Goal: Task Accomplishment & Management: Manage account settings

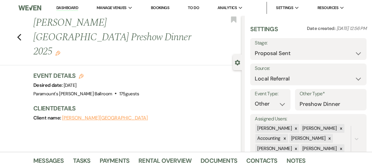
select select "6"
select select "20"
select select "13"
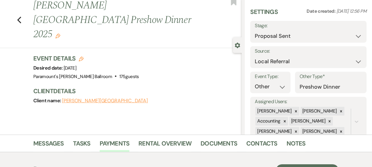
click at [25, 12] on div "Previous [PERSON_NAME] Middle School Preshow Dinner 2025 Edit Bookmark" at bounding box center [119, 23] width 244 height 50
click at [21, 16] on icon "Previous" at bounding box center [19, 19] width 5 height 7
select select "6"
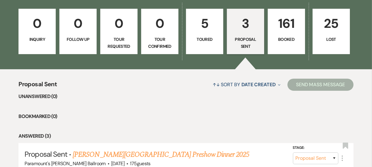
scroll to position [124, 0]
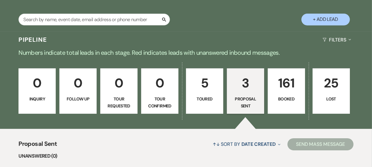
click at [338, 22] on button "+ Add Lead" at bounding box center [325, 20] width 48 height 12
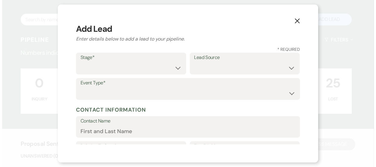
scroll to position [103, 0]
click at [130, 69] on select "Inquiry Follow Up Tour Requested Tour Confirmed Toured Proposal Sent Booked Lost" at bounding box center [130, 68] width 101 height 12
select select "5"
click at [80, 62] on select "Inquiry Follow Up Tour Requested Tour Confirmed Toured Proposal Sent Booked Lost" at bounding box center [130, 68] width 101 height 12
click at [232, 63] on select "Weven Venue Website Instagram Facebook Pinterest Google The Knot Wedding Wire H…" at bounding box center [244, 68] width 101 height 12
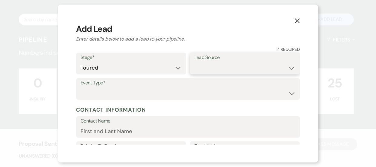
click at [206, 65] on select "Weven Venue Website Instagram Facebook Pinterest Google The Knot Wedding Wire H…" at bounding box center [244, 68] width 101 height 12
select select "3"
click at [194, 62] on select "Weven Venue Website Instagram Facebook Pinterest Google The Knot Wedding Wire H…" at bounding box center [244, 68] width 101 height 12
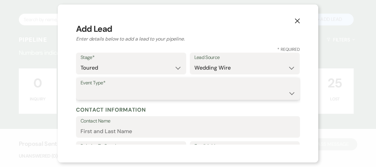
click at [134, 95] on select "Wedding Anniversary Party Baby Shower Bachelorette / Bachelor Party Birthday Pa…" at bounding box center [187, 93] width 215 height 12
select select "1"
click at [80, 87] on select "Wedding Anniversary Party Baby Shower Bachelorette / Bachelor Party Birthday Pa…" at bounding box center [187, 93] width 215 height 12
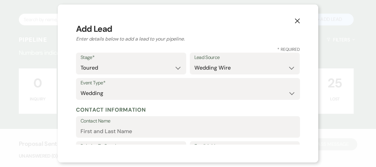
click at [66, 97] on div "X Add Lead Enter details below to add a lead to your pipeline. * Required Stage…" at bounding box center [188, 84] width 260 height 158
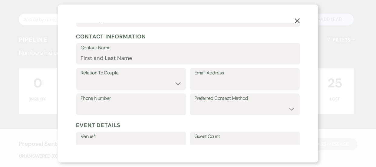
scroll to position [75, 0]
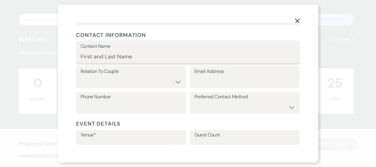
click at [228, 58] on input "Contact Name" at bounding box center [187, 57] width 215 height 12
type input "[PERSON_NAME]"
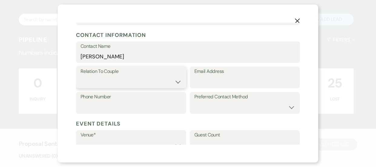
click at [158, 80] on select "Couple Planner Parent of Couple Family Member Friend Other" at bounding box center [130, 82] width 101 height 12
select select "1"
click at [80, 76] on select "Couple Planner Parent of Couple Family Member Friend Other" at bounding box center [130, 82] width 101 height 12
click at [228, 86] on input "Email Address" at bounding box center [244, 82] width 101 height 12
paste input "[EMAIL_ADDRESS][DOMAIN_NAME]"
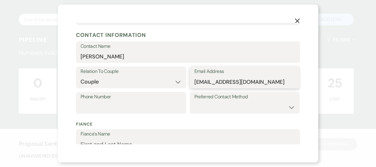
type input "[EMAIL_ADDRESS][DOMAIN_NAME]"
click at [126, 111] on input "Phone Number" at bounding box center [130, 107] width 101 height 12
paste input "[PHONE_NUMBER]"
type input "[PHONE_NUMBER]"
drag, startPoint x: 300, startPoint y: 87, endPoint x: 309, endPoint y: 59, distance: 29.6
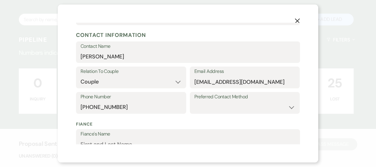
click at [309, 59] on div "X Add Lead Enter details below to add a lead to your pipeline. * Required Stage…" at bounding box center [188, 84] width 260 height 158
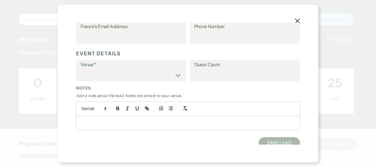
scroll to position [212, 0]
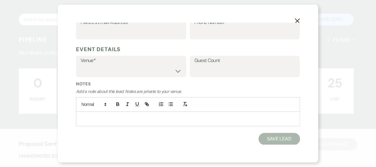
click at [163, 64] on label "Venue*" at bounding box center [130, 60] width 101 height 9
click at [160, 71] on select "Paramount's [PERSON_NAME] Ballroom Paramount's [GEOGRAPHIC_DATA]" at bounding box center [130, 71] width 101 height 12
select select "666"
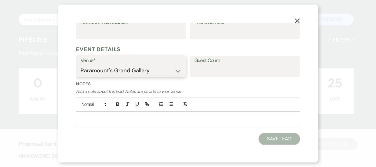
click at [80, 65] on select "Paramount's [PERSON_NAME] Ballroom Paramount's [GEOGRAPHIC_DATA]" at bounding box center [130, 71] width 101 height 12
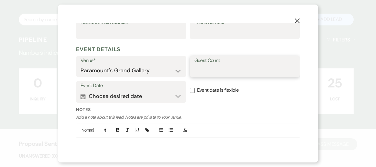
click at [213, 67] on input "Guest Count" at bounding box center [244, 71] width 101 height 12
type input "150"
click at [183, 97] on div "Event Date Calendar Choose desired date Expand" at bounding box center [131, 92] width 110 height 22
click at [178, 97] on button "Calendar Choose desired date Expand" at bounding box center [130, 96] width 101 height 12
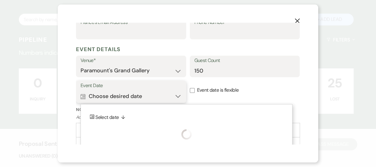
scroll to position [237, 0]
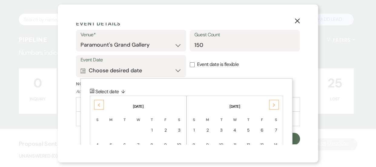
click at [98, 104] on use at bounding box center [99, 104] width 2 height 3
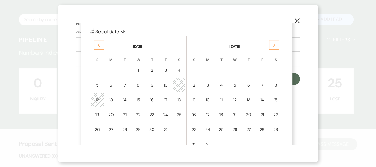
scroll to position [313, 0]
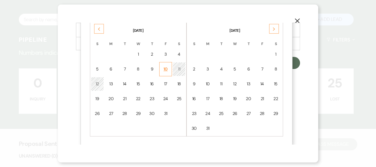
click at [163, 68] on div "10" at bounding box center [165, 69] width 5 height 6
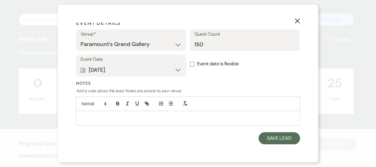
scroll to position [237, 0]
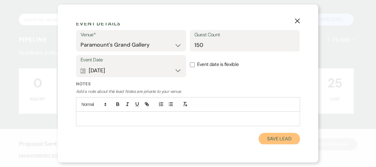
click at [266, 142] on button "Save Lead" at bounding box center [278, 139] width 41 height 12
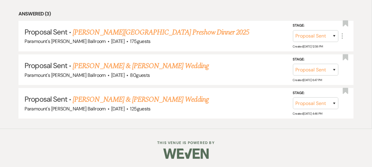
scroll to position [218, 0]
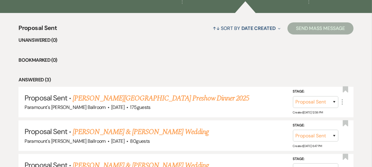
click at [369, 106] on div "Proposal Sent ↑↓ Sort By Date Created Expand Send Mass Message Unanswered (0) B…" at bounding box center [186, 104] width 372 height 182
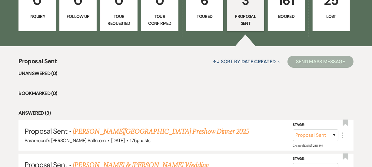
click at [209, 24] on link "6 Toured" at bounding box center [204, 8] width 37 height 45
select select "5"
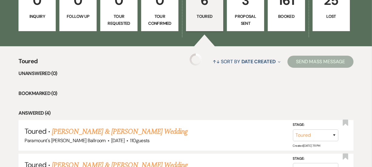
select select "5"
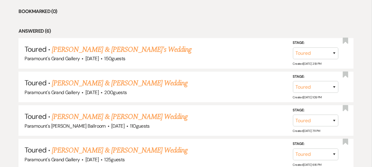
scroll to position [268, 0]
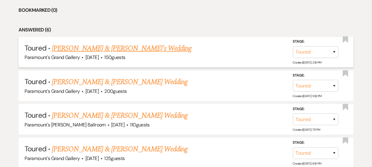
click at [110, 44] on link "[PERSON_NAME] & [PERSON_NAME]'s Wedding" at bounding box center [122, 48] width 140 height 11
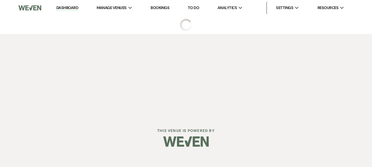
select select "5"
select select "3"
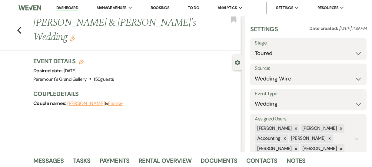
click at [110, 106] on div "Previous [PERSON_NAME] & [PERSON_NAME]'s Wedding Edit Bookmark Gear Settings Se…" at bounding box center [120, 84] width 241 height 136
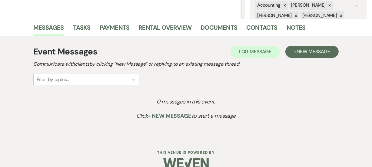
scroll to position [143, 0]
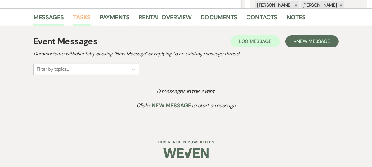
click at [75, 17] on link "Tasks" at bounding box center [82, 18] width 18 height 13
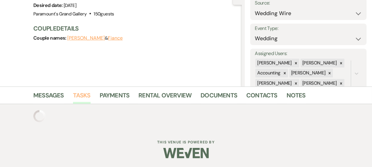
scroll to position [143, 0]
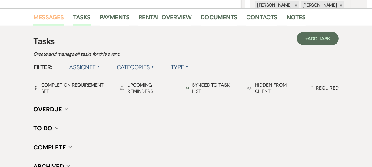
click at [49, 16] on link "Messages" at bounding box center [48, 18] width 31 height 13
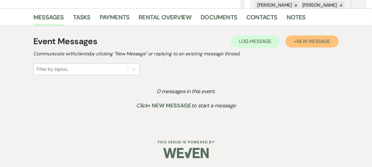
click at [318, 44] on button "+ New Message" at bounding box center [311, 41] width 53 height 12
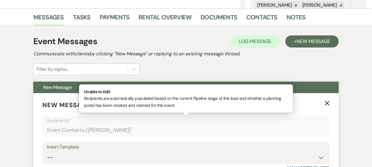
click at [230, 133] on div "Event Contacts ( [PERSON_NAME] )" at bounding box center [186, 130] width 278 height 12
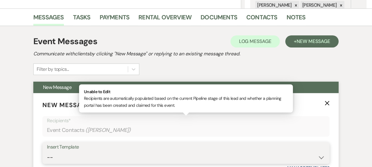
click at [237, 153] on select "-- Weven Planning Portal Introduction (Booked Events) 6 Month Consultation 9 Mo…" at bounding box center [186, 158] width 278 height 12
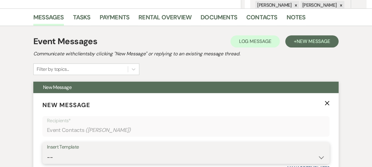
select select "1898"
click at [47, 152] on select "-- Weven Planning Portal Introduction (Booked Events) 6 Month Consultation 9 Mo…" at bounding box center [186, 158] width 278 height 12
type input "Congrats on Booking Your Wedding With Us at the [GEOGRAPHIC_DATA]!"
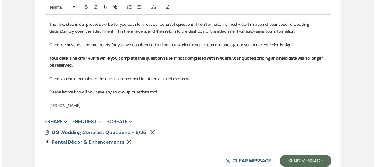
scroll to position [398, 0]
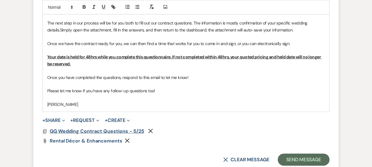
click at [129, 131] on span "GG Wedding Contract Questions - 5/25" at bounding box center [97, 131] width 94 height 6
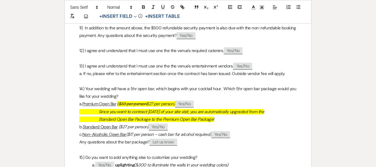
scroll to position [627, 0]
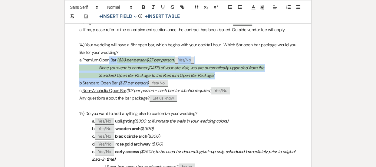
drag, startPoint x: 214, startPoint y: 87, endPoint x: 128, endPoint y: 68, distance: 89.0
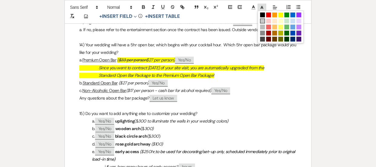
click at [261, 9] on icon at bounding box center [261, 7] width 5 height 5
click at [261, 21] on span at bounding box center [262, 20] width 5 height 5
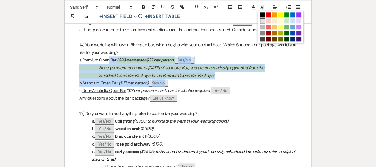
scroll to position [31, 0]
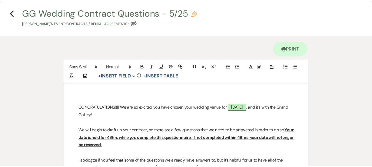
scroll to position [0, 0]
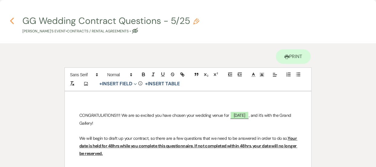
click at [12, 21] on icon "Previous" at bounding box center [12, 20] width 5 height 7
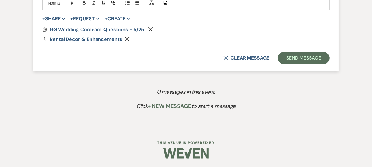
click at [182, 61] on div "X Clear message Send Message" at bounding box center [185, 58] width 287 height 12
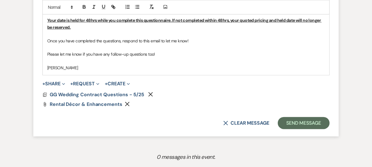
scroll to position [444, 0]
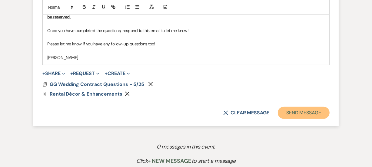
click at [308, 110] on button "Send Message" at bounding box center [303, 113] width 52 height 12
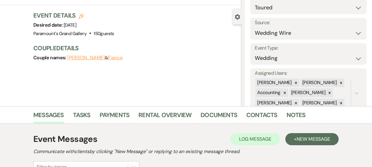
scroll to position [0, 0]
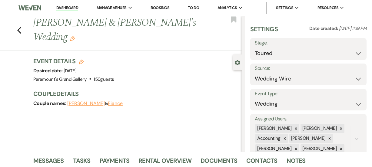
click at [65, 8] on link "Dashboard" at bounding box center [67, 8] width 22 height 6
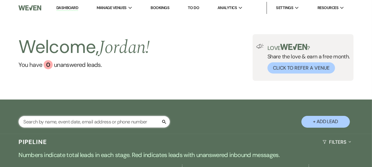
click at [65, 126] on input "text" at bounding box center [93, 122] width 151 height 12
type input "brean"
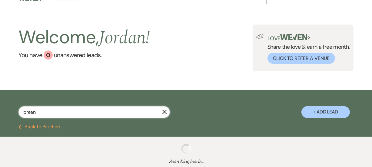
select select "5"
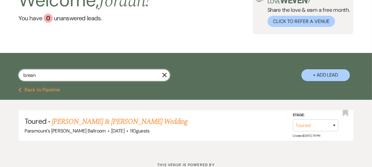
scroll to position [69, 0]
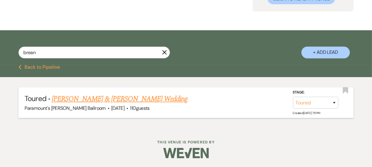
click at [156, 98] on link "[PERSON_NAME] & [PERSON_NAME] Wedding" at bounding box center [120, 98] width 136 height 11
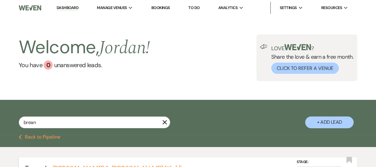
select select "5"
select select "2"
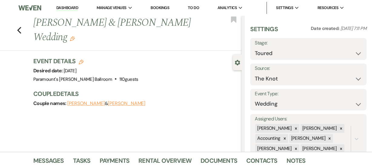
click at [181, 95] on h3 "Couple Details" at bounding box center [134, 94] width 202 height 8
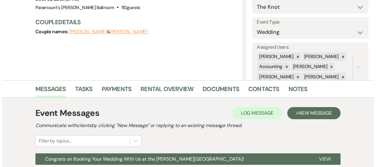
scroll to position [99, 0]
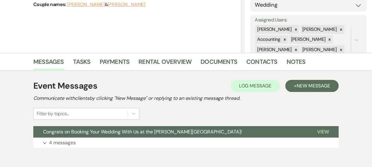
click at [171, 56] on li "Rental Overview" at bounding box center [169, 63] width 62 height 15
click at [171, 60] on link "Rental Overview" at bounding box center [164, 63] width 53 height 13
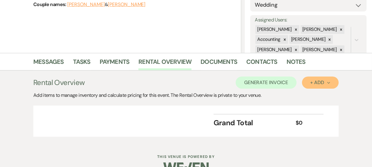
click at [323, 80] on div "+ Add Next" at bounding box center [320, 82] width 20 height 5
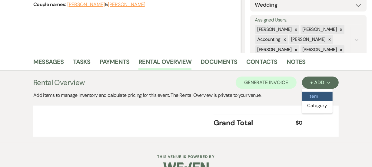
click at [305, 96] on button "Item" at bounding box center [317, 96] width 31 height 9
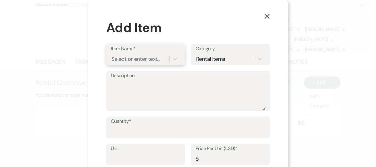
click at [154, 61] on div "Select or enter text..." at bounding box center [135, 59] width 49 height 8
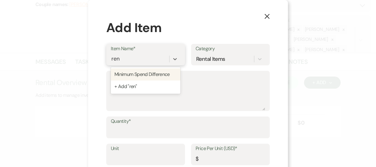
type input "rent"
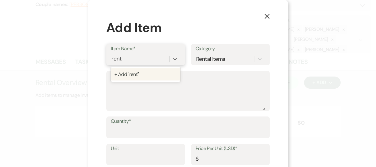
click at [148, 77] on div "+ Add "rent"" at bounding box center [146, 74] width 70 height 12
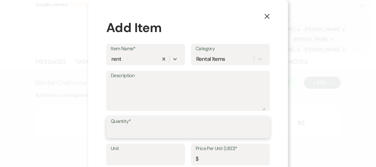
click at [130, 132] on input "Quantity*" at bounding box center [188, 132] width 154 height 12
type input "1"
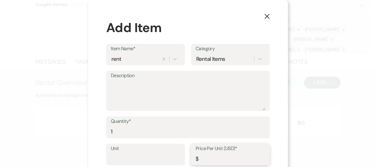
click at [226, 158] on input "Price Per Unit (USD)*" at bounding box center [230, 159] width 70 height 12
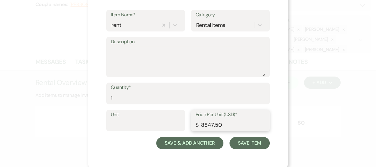
type input "8847.50"
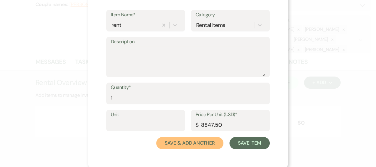
click at [183, 143] on button "Save & Add Another" at bounding box center [189, 143] width 67 height 12
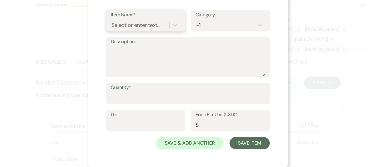
click at [149, 26] on div "Select or enter text..." at bounding box center [135, 25] width 49 height 8
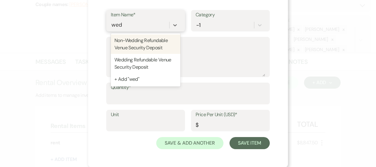
type input "wedd"
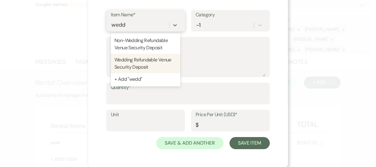
click at [139, 62] on div "Wedding Refundable Venue Security Deposit" at bounding box center [146, 63] width 70 height 19
type input "500"
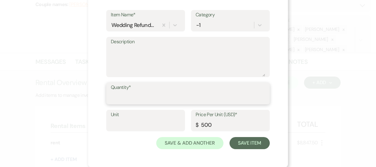
click at [137, 100] on input "Quantity*" at bounding box center [188, 98] width 154 height 12
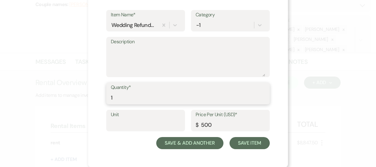
type input "1"
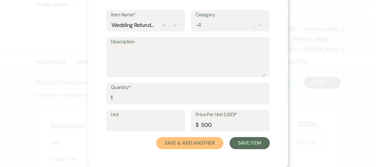
click at [196, 147] on button "Save & Add Another" at bounding box center [189, 143] width 67 height 12
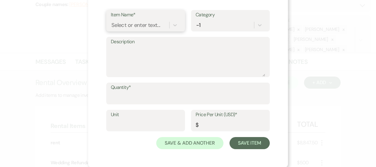
click at [141, 22] on div "Select or enter text..." at bounding box center [135, 25] width 49 height 8
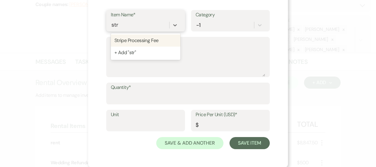
type input "strip"
click at [142, 42] on div "Stripe Processing Fee" at bounding box center [146, 40] width 70 height 12
type textarea "2.95% of the total due + $0.30 for each transaction"
type input "0"
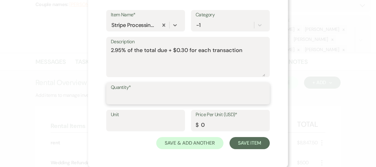
click at [131, 95] on input "Quantity*" at bounding box center [188, 98] width 154 height 12
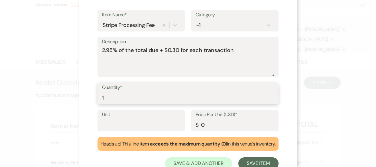
type input "1"
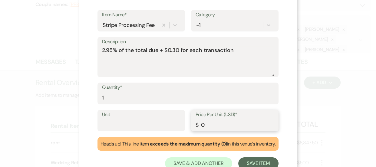
drag, startPoint x: 218, startPoint y: 127, endPoint x: 192, endPoint y: 120, distance: 27.1
click at [192, 120] on div "Price Per Unit (USD)* $ 0" at bounding box center [234, 121] width 87 height 22
type input "59.30"
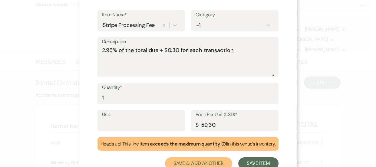
click at [199, 160] on button "Save & Add Another" at bounding box center [198, 163] width 67 height 12
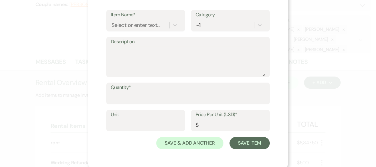
click at [130, 31] on div "Item Name* Select or enter text..." at bounding box center [145, 20] width 79 height 21
click at [138, 28] on div "Select or enter text..." at bounding box center [135, 25] width 49 height 8
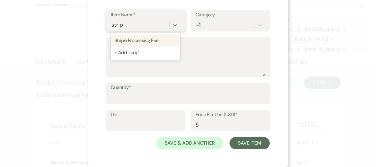
type input "stripe"
click at [140, 36] on div "Stripe Processing Fee" at bounding box center [146, 40] width 70 height 12
type textarea "2.95% of the total due + $0.30 for each transaction"
type input "0"
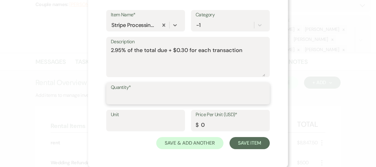
click at [194, 95] on input "Quantity*" at bounding box center [188, 98] width 154 height 12
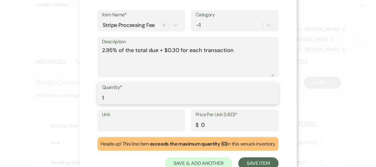
type input "1"
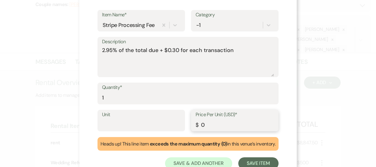
drag, startPoint x: 229, startPoint y: 123, endPoint x: 165, endPoint y: 111, distance: 65.9
click at [165, 111] on div "Unit Price Per Unit (USD)* $ 0" at bounding box center [187, 123] width 181 height 27
type input "72.56"
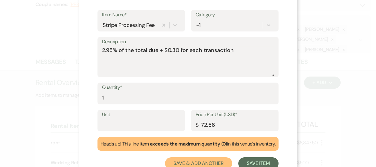
click at [209, 160] on button "Save & Add Another" at bounding box center [198, 163] width 67 height 12
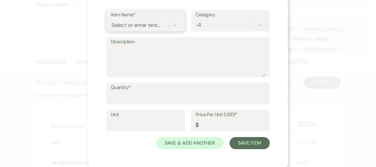
click at [129, 24] on div "Select or enter text..." at bounding box center [135, 25] width 49 height 8
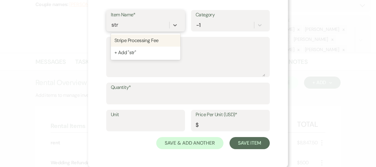
type input "strip"
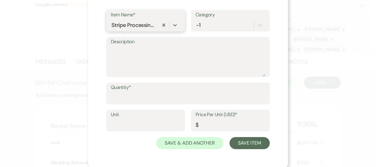
type textarea "2.95% of the total due + $0.30 for each transaction"
type input "0"
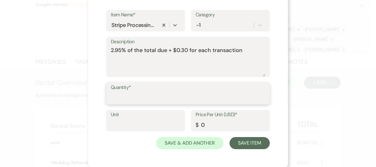
click at [133, 100] on input "Quantity*" at bounding box center [188, 98] width 154 height 12
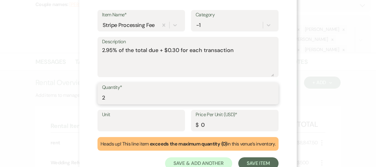
type input "2"
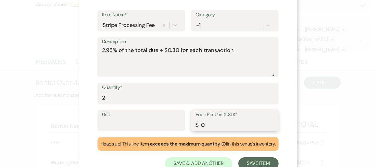
drag, startPoint x: 219, startPoint y: 130, endPoint x: 190, endPoint y: 127, distance: 28.9
click at [191, 127] on div "Price Per Unit (USD)* $ 0" at bounding box center [234, 121] width 87 height 22
type input "72.55"
click at [253, 162] on button "Save Item" at bounding box center [258, 163] width 40 height 12
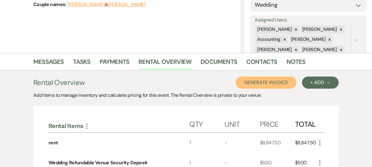
click at [275, 84] on button "Generate Invoice" at bounding box center [265, 83] width 61 height 12
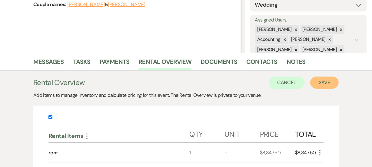
click at [324, 83] on button "Save" at bounding box center [324, 83] width 28 height 12
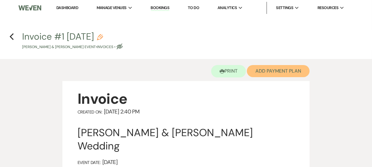
click at [284, 67] on button "Add Payment Plan" at bounding box center [278, 71] width 63 height 12
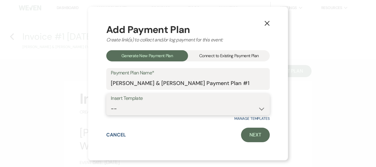
click at [164, 108] on select "-- [PERSON_NAME] Ballroom Payment Schedule" at bounding box center [188, 109] width 154 height 12
select select "415"
click at [111, 103] on select "-- [PERSON_NAME] Ballroom Payment Schedule" at bounding box center [188, 109] width 154 height 12
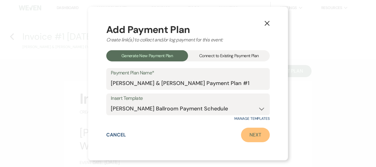
click at [255, 136] on link "Next" at bounding box center [255, 135] width 29 height 15
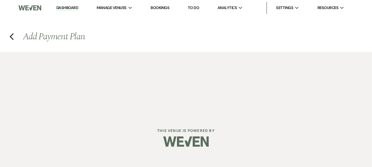
select select "27214"
select select "2"
select select "flat"
select select "true"
select select "client"
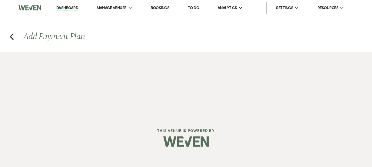
select select "weeks"
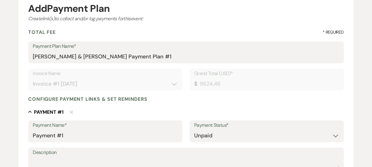
scroll to position [132, 0]
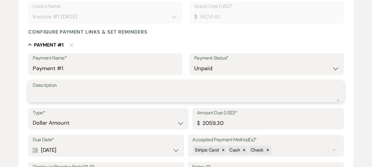
click at [106, 92] on textarea "Description" at bounding box center [186, 96] width 306 height 12
type textarea "M260724"
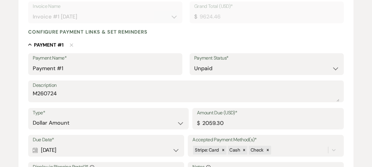
click at [15, 122] on div "Add Payment Plan Create link(s) to collect and/or log payments for this event: …" at bounding box center [186, 129] width 372 height 418
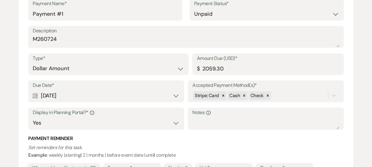
scroll to position [187, 0]
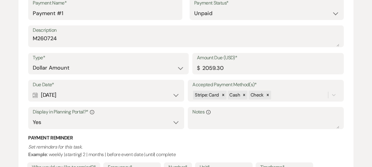
click at [177, 95] on div "Calendar [DATE] Expand" at bounding box center [106, 95] width 146 height 12
select select "week"
select select "afterTodaysDate"
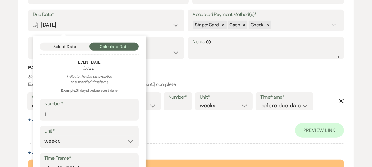
scroll to position [253, 0]
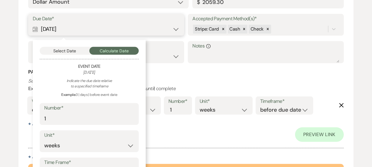
click at [63, 51] on button "Select Date" at bounding box center [65, 51] width 50 height 8
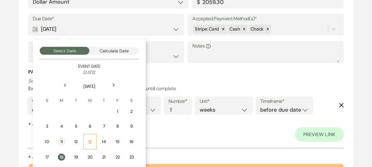
click at [93, 144] on td "13" at bounding box center [89, 141] width 13 height 15
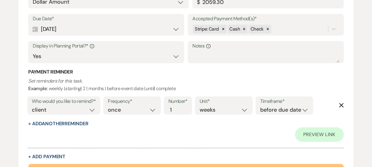
click at [252, 135] on div "Preview Link" at bounding box center [185, 134] width 315 height 15
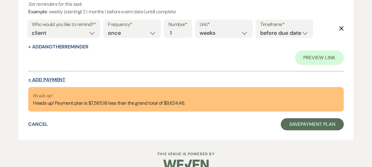
click at [62, 78] on button "+ Add Payment" at bounding box center [46, 79] width 37 height 5
select select "2"
select select "flat"
select select "false"
select select "client"
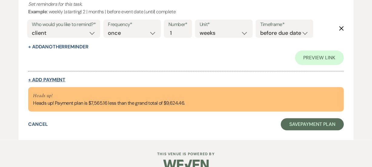
select select "weeks"
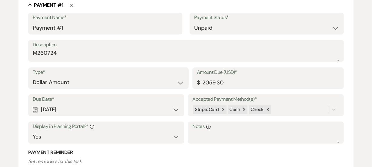
scroll to position [170, 0]
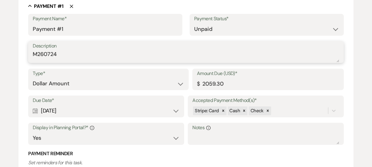
drag, startPoint x: 91, startPoint y: 52, endPoint x: 0, endPoint y: 53, distance: 91.4
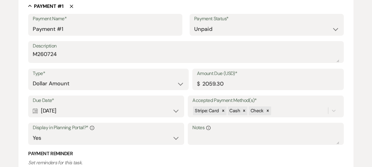
click at [236, 82] on input "2059.30" at bounding box center [268, 84] width 142 height 12
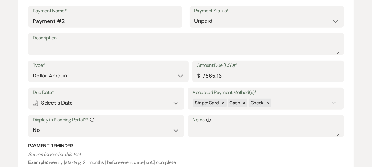
scroll to position [399, 0]
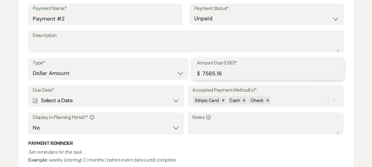
drag, startPoint x: 228, startPoint y: 74, endPoint x: 116, endPoint y: 57, distance: 114.1
click at [116, 57] on div "Payment Name* Payment #2 Payment Status* Paid Unpaid Description Type* Dollar A…" at bounding box center [185, 101] width 315 height 195
type input "2521.76"
click at [116, 97] on div "Calendar Select a Date Expand" at bounding box center [106, 101] width 146 height 12
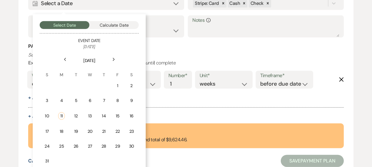
scroll to position [499, 0]
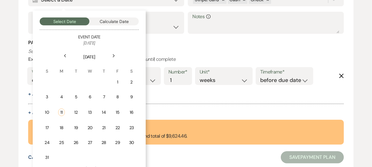
click at [114, 54] on icon "Next" at bounding box center [113, 56] width 3 height 4
click at [117, 115] on td "17" at bounding box center [117, 112] width 13 height 14
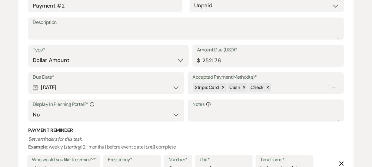
scroll to position [426, 0]
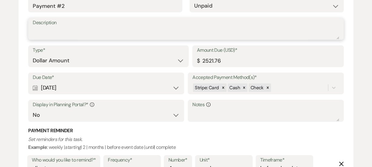
click at [78, 35] on textarea "Description" at bounding box center [186, 33] width 306 height 12
paste textarea "M260724"
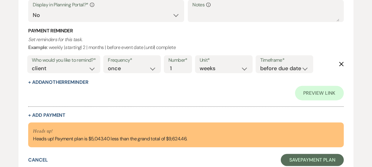
scroll to position [573, 0]
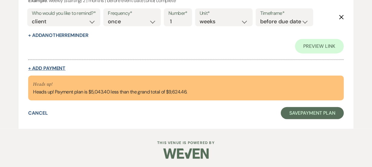
type textarea "M260724"
click at [64, 66] on button "+ Add Payment" at bounding box center [46, 68] width 37 height 5
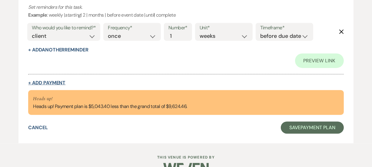
select select "2"
select select "flat"
select select "false"
select select "client"
select select "weeks"
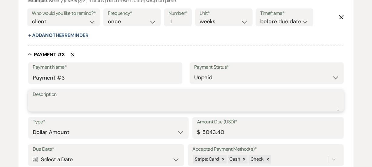
click at [109, 110] on textarea "Description" at bounding box center [186, 105] width 306 height 12
paste textarea "M260724"
type textarea "M260724"
drag, startPoint x: 257, startPoint y: 130, endPoint x: 154, endPoint y: 117, distance: 104.2
click at [154, 117] on div "Type* Dollar Amount Percentage of Grand Total Amount Due (USD)* $ 5043.40" at bounding box center [185, 130] width 315 height 27
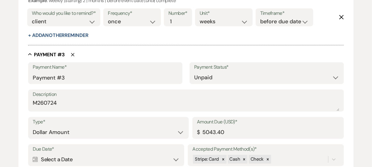
drag, startPoint x: 227, startPoint y: 131, endPoint x: 169, endPoint y: 125, distance: 58.1
click at [169, 125] on div "Type* Dollar Amount Percentage of Grand Total Amount Due (USD)* $ 5043.40" at bounding box center [185, 130] width 315 height 27
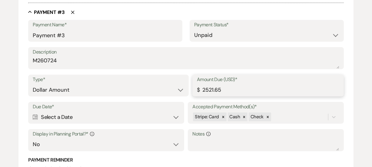
scroll to position [599, 0]
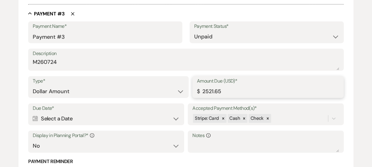
drag, startPoint x: 223, startPoint y: 91, endPoint x: 216, endPoint y: 92, distance: 7.1
click at [216, 92] on input "2521.65" at bounding box center [268, 92] width 142 height 12
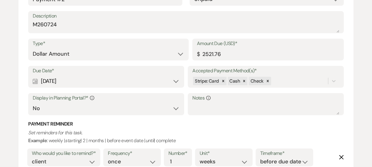
scroll to position [423, 0]
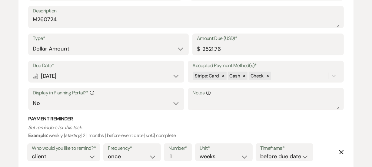
type input "2521.70"
click at [77, 104] on select "Yes No" at bounding box center [106, 103] width 146 height 12
select select "true"
click at [33, 97] on select "Yes No" at bounding box center [106, 103] width 146 height 12
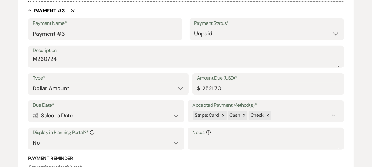
scroll to position [604, 0]
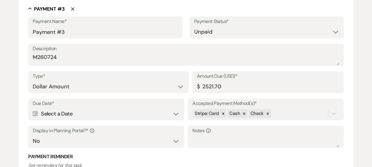
click at [173, 115] on div "Calendar Select a Date Expand" at bounding box center [106, 114] width 146 height 12
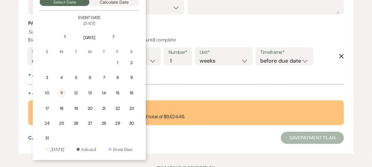
scroll to position [734, 0]
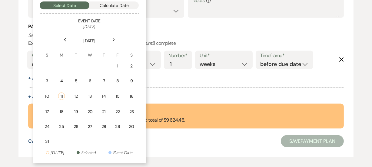
click at [113, 40] on use at bounding box center [114, 39] width 2 height 3
click at [119, 82] on div "12" at bounding box center [116, 81] width 5 height 6
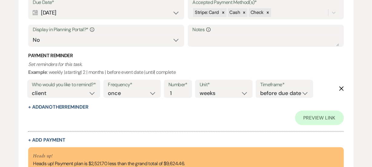
scroll to position [763, 0]
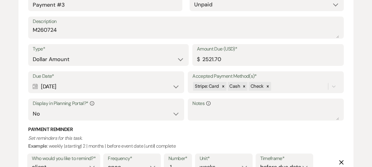
scroll to position [686, 0]
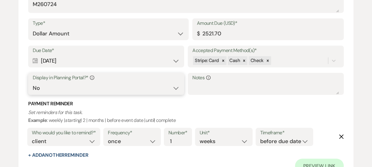
click at [65, 89] on select "Yes No" at bounding box center [106, 88] width 146 height 12
select select "true"
click at [33, 82] on select "Yes No" at bounding box center [106, 88] width 146 height 12
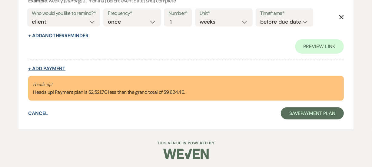
click at [61, 69] on button "+ Add Payment" at bounding box center [46, 68] width 37 height 5
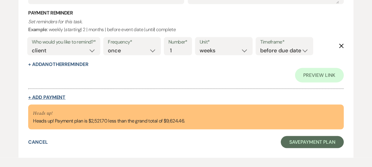
select select "2"
select select "flat"
select select "false"
select select "client"
select select "weeks"
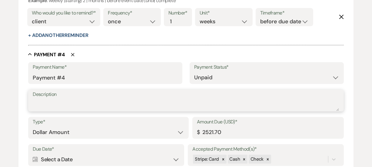
click at [85, 105] on textarea "Description" at bounding box center [186, 105] width 306 height 12
paste textarea "M260724"
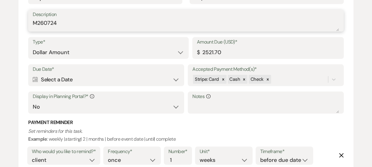
scroll to position [882, 0]
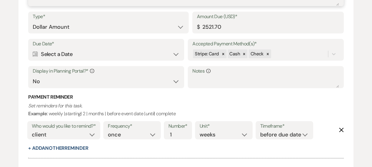
type textarea "M260724"
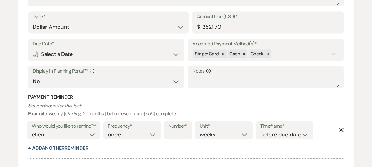
click at [172, 51] on div "Calendar Select a Date Expand" at bounding box center [106, 54] width 146 height 12
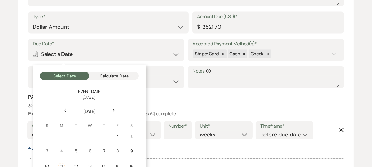
click at [114, 111] on icon "Next" at bounding box center [113, 111] width 3 height 4
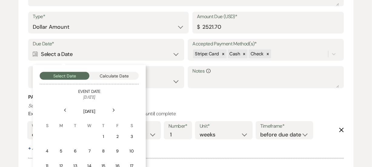
click at [114, 111] on icon "Next" at bounding box center [113, 111] width 3 height 4
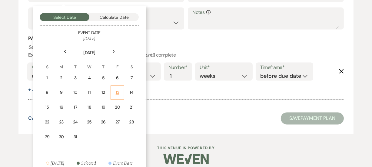
click at [121, 89] on td "13" at bounding box center [117, 93] width 14 height 14
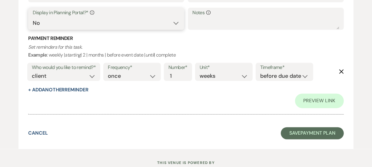
click at [142, 20] on select "Yes No" at bounding box center [106, 23] width 146 height 12
select select "true"
click at [33, 17] on select "Yes No" at bounding box center [106, 23] width 146 height 12
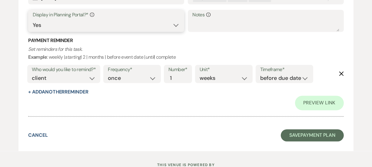
scroll to position [986, 0]
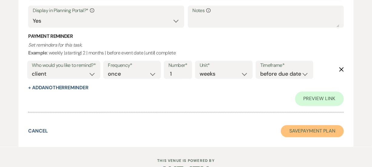
click at [313, 134] on button "Save Payment Plan" at bounding box center [311, 131] width 63 height 12
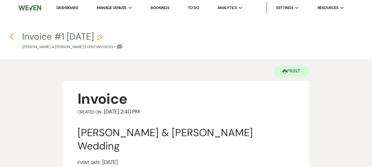
click at [14, 33] on icon "Previous" at bounding box center [11, 36] width 5 height 7
select select "5"
select select "2"
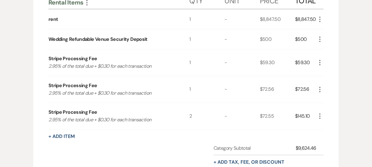
scroll to position [223, 0]
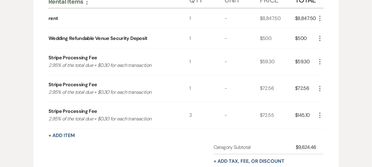
click at [321, 86] on icon "More" at bounding box center [319, 88] width 7 height 7
click at [322, 100] on button "Pencil Edit" at bounding box center [331, 101] width 31 height 10
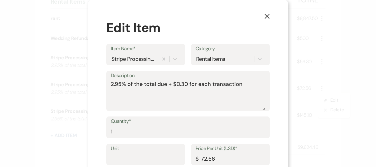
click at [267, 15] on use "button" at bounding box center [266, 16] width 5 height 5
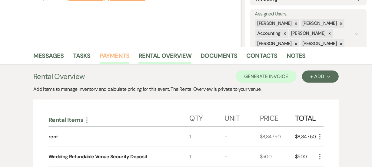
click at [114, 61] on link "Payments" at bounding box center [115, 57] width 30 height 13
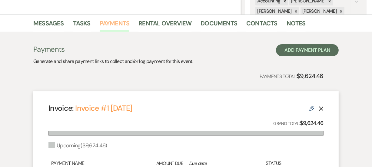
scroll to position [141, 0]
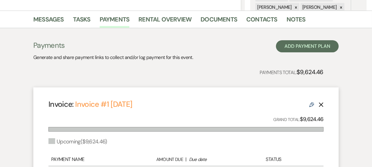
click at [308, 103] on div "Invoice: Invoice #1 8-11-2025 Edit Delete" at bounding box center [185, 104] width 275 height 11
click at [311, 105] on icon "Edit" at bounding box center [311, 104] width 5 height 5
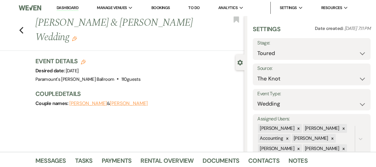
select select "27214"
select select "2"
select select "flat"
select select "true"
select select "client"
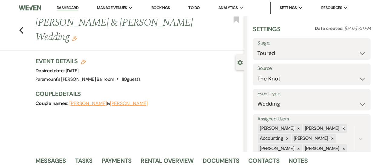
select select "weeks"
select select "2"
select select "flat"
select select "true"
select select "client"
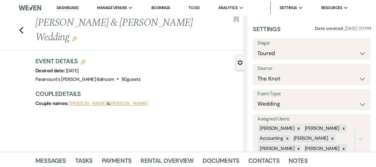
select select "weeks"
select select "2"
select select "flat"
select select "true"
select select "client"
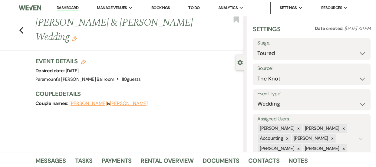
select select "weeks"
select select "2"
select select "flat"
select select "true"
select select "client"
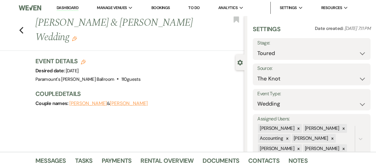
select select "weeks"
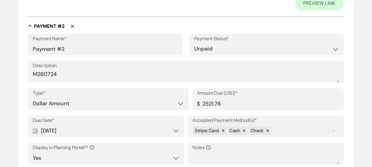
scroll to position [385, 0]
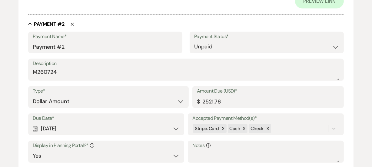
click at [230, 94] on label "Amount Due (USD)*" at bounding box center [268, 91] width 142 height 9
click at [230, 96] on input "2521.76" at bounding box center [268, 102] width 142 height 12
type input "2522.06"
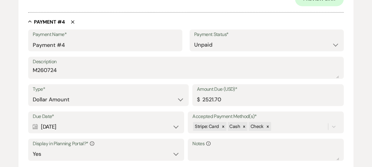
scroll to position [844, 0]
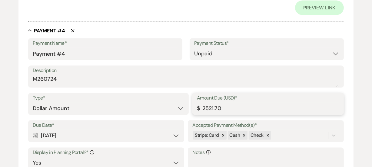
click at [227, 110] on input "2521.70" at bounding box center [268, 109] width 142 height 12
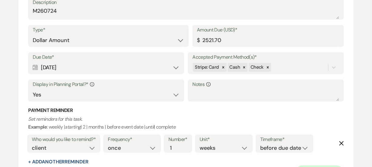
scroll to position [662, 0]
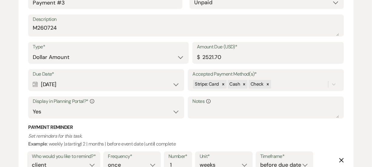
type input "2521.55"
click at [245, 54] on input "2521.70" at bounding box center [268, 57] width 142 height 12
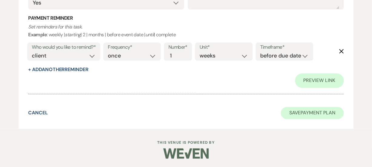
type input "2521.55"
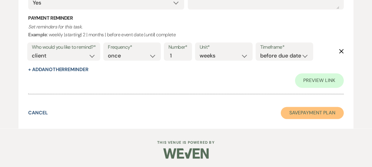
click at [327, 114] on button "Save Payment Plan" at bounding box center [311, 113] width 63 height 12
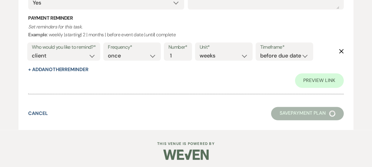
select select "5"
select select "2"
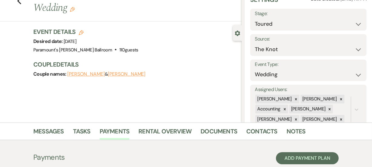
scroll to position [26, 0]
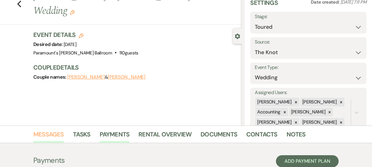
click at [51, 136] on link "Messages" at bounding box center [48, 135] width 31 height 13
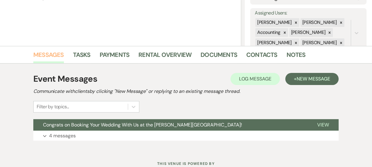
scroll to position [108, 0]
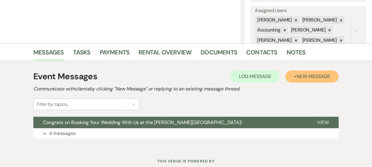
click at [320, 77] on span "New Message" at bounding box center [313, 76] width 34 height 6
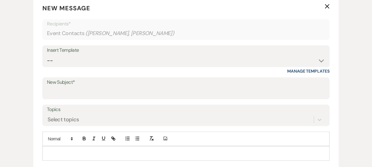
scroll to position [244, 0]
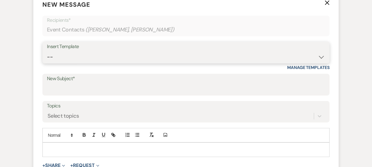
click at [180, 55] on select "-- Weven Planning Portal Introduction (Booked Events) 6 Month Consultation 9 Mo…" at bounding box center [186, 57] width 278 height 12
select select "1533"
click at [47, 51] on select "-- Weven Planning Portal Introduction (Booked Events) 6 Month Consultation 9 Mo…" at bounding box center [186, 57] width 278 height 12
type input "Wedding Contract"
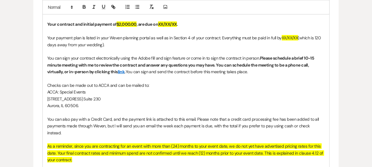
scroll to position [398, 0]
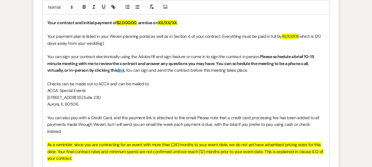
click at [178, 20] on strong "." at bounding box center [177, 22] width 1 height 5
click at [298, 36] on span "XX/XX/XX" at bounding box center [289, 36] width 16 height 5
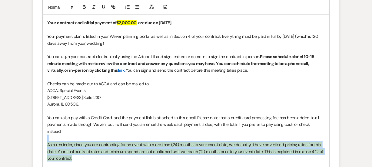
drag, startPoint x: 91, startPoint y: 153, endPoint x: 46, endPoint y: 131, distance: 50.1
click at [46, 131] on div "Hi Breanna & Louis! We are so excited that you chose us to be the venue for you…" at bounding box center [186, 91] width 286 height 204
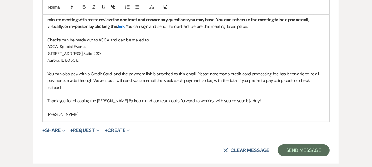
scroll to position [445, 0]
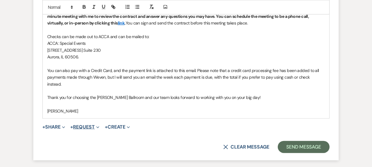
click at [83, 125] on button "+ Request Expand" at bounding box center [84, 127] width 29 height 5
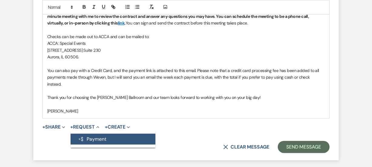
click at [96, 134] on button "Generate Payment Payment" at bounding box center [112, 139] width 85 height 11
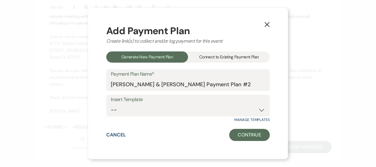
click at [237, 57] on div "Connect to Existing Payment Plan" at bounding box center [229, 56] width 82 height 11
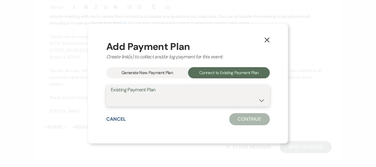
click at [204, 99] on select "Breanna Jelinsky & Louis Jelinsky's Payment Plan #1" at bounding box center [188, 100] width 154 height 12
select select "24596"
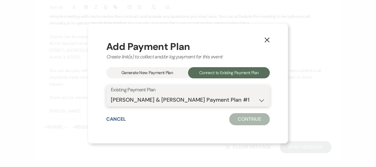
click at [111, 94] on select "Breanna Jelinsky & Louis Jelinsky's Payment Plan #1" at bounding box center [188, 100] width 154 height 12
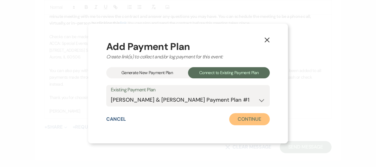
click at [244, 122] on button "Continue" at bounding box center [249, 119] width 41 height 12
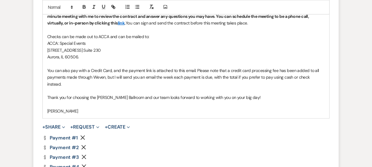
click at [85, 145] on icon "Remove" at bounding box center [83, 147] width 5 height 5
click at [85, 145] on use "button" at bounding box center [84, 147] width 5 height 5
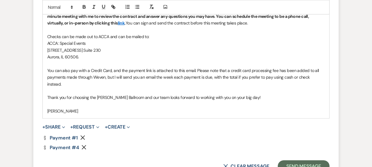
click at [85, 145] on use "button" at bounding box center [84, 147] width 5 height 5
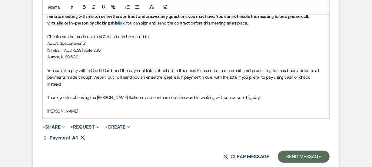
click at [44, 125] on span "+" at bounding box center [43, 127] width 3 height 5
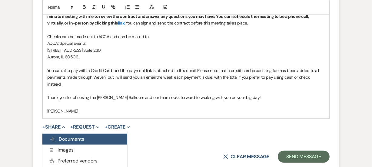
click at [82, 136] on span "Doc Upload Documents" at bounding box center [67, 139] width 34 height 6
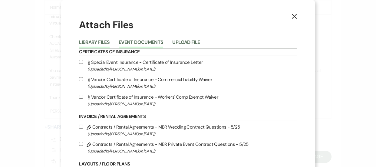
click at [139, 42] on button "Event Documents" at bounding box center [141, 44] width 44 height 8
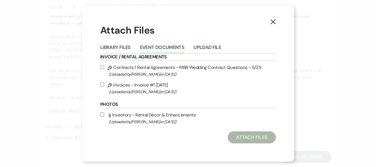
click at [196, 43] on div "Library Files Event Documents Upload File" at bounding box center [187, 47] width 175 height 13
click at [199, 46] on button "Upload File" at bounding box center [207, 49] width 28 height 8
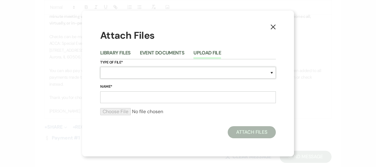
click at [172, 72] on select "Special Event Insurance Vendor Certificate of Insurance Contracts / Rental Agre…" at bounding box center [187, 73] width 175 height 12
select select "10"
click at [100, 67] on select "Special Event Insurance Vendor Certificate of Insurance Contracts / Rental Agre…" at bounding box center [187, 73] width 175 height 12
click at [151, 93] on input "Name*" at bounding box center [187, 97] width 175 height 12
paste input "M260724 Jelinksy-Jelinsky Wedding Contract 7.24.26"
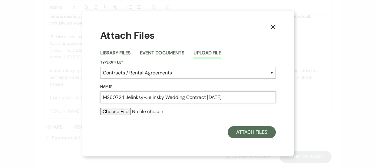
type input "M260724 Jelinksy-Jelinsky Wedding Contract 7.24.26"
click at [119, 113] on input "file" at bounding box center [187, 111] width 175 height 7
type input "C:\fakepath\M260724 Jelinksy-Jelinsky Wedding Contract 7.24.26.pdf"
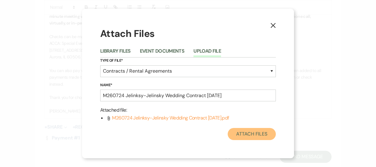
click at [263, 132] on button "Attach Files" at bounding box center [252, 134] width 48 height 12
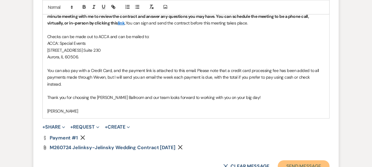
click at [290, 160] on button "Send Message" at bounding box center [303, 166] width 52 height 12
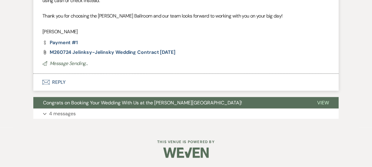
scroll to position [221, 0]
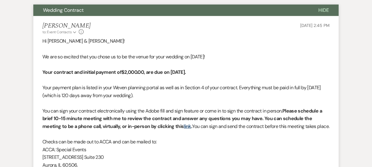
click at [129, 45] on p at bounding box center [185, 49] width 287 height 8
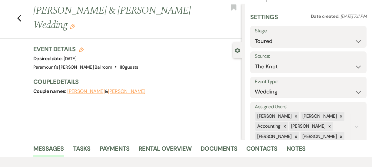
scroll to position [0, 0]
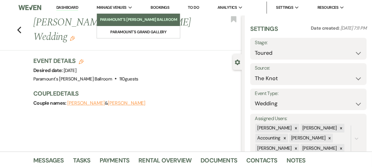
click at [121, 18] on li "Paramount's [PERSON_NAME] Ballroom" at bounding box center [138, 20] width 77 height 6
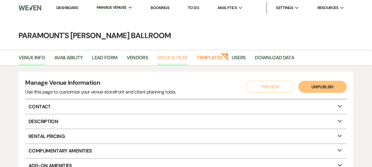
click at [170, 55] on link "Docs & Files" at bounding box center [172, 59] width 30 height 11
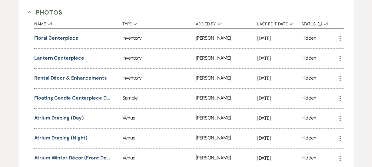
scroll to position [363, 0]
click at [352, 79] on div "+ Add Manage Documents & Files Upload frequently-used files and create document…" at bounding box center [185, 96] width 334 height 775
click at [339, 78] on icon "More" at bounding box center [339, 78] width 7 height 7
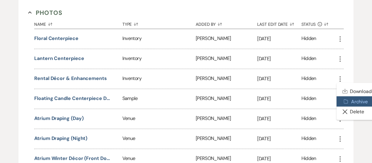
click at [348, 99] on icon "Archive" at bounding box center [345, 101] width 5 height 5
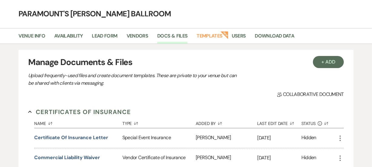
scroll to position [21, 0]
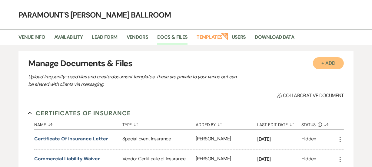
click at [328, 66] on button "+ Add" at bounding box center [328, 63] width 31 height 12
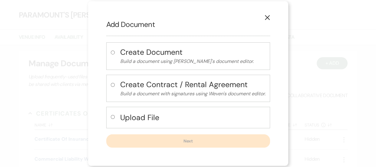
click at [161, 119] on h4 "Upload File" at bounding box center [192, 117] width 145 height 11
radio input "true"
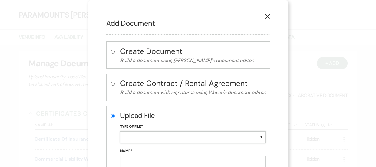
click at [152, 133] on select "Special Event Insurance Vendor Certificate of Insurance Contracts / Rental Agre…" at bounding box center [192, 137] width 145 height 12
click at [281, 19] on div "X Add Document Create Document Build a document using Weven's document editor. …" at bounding box center [188, 113] width 200 height 227
click at [267, 13] on button "X" at bounding box center [267, 16] width 9 height 11
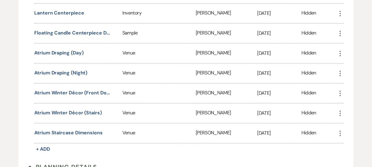
scroll to position [417, 0]
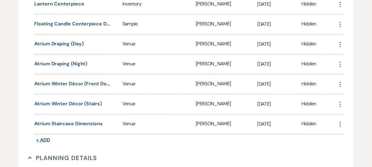
click at [48, 138] on span "+ Add" at bounding box center [43, 140] width 14 height 6
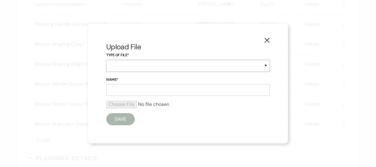
click at [148, 62] on select "Inventory Promotional Sample Venue" at bounding box center [187, 66] width 163 height 12
select select "57"
click at [106, 60] on select "Inventory Promotional Sample Venue" at bounding box center [187, 66] width 163 height 12
click at [139, 93] on input "Name*" at bounding box center [187, 90] width 163 height 12
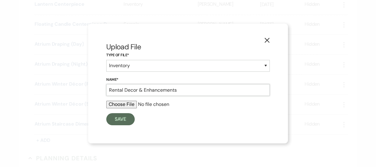
click at [134, 90] on input "Rental Decor & Enhancements" at bounding box center [187, 90] width 163 height 12
type input "Rental Décor & Enhancements"
drag, startPoint x: 180, startPoint y: 90, endPoint x: 86, endPoint y: 81, distance: 94.8
click at [86, 81] on div "X Upload File Type of File* Inventory Promotional Sample Venue Name* Rental Déc…" at bounding box center [188, 83] width 376 height 167
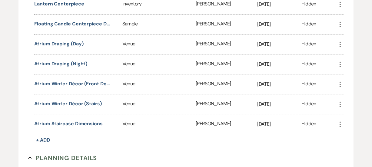
click at [43, 139] on span "+ Add" at bounding box center [43, 140] width 14 height 6
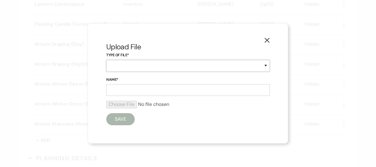
click at [152, 64] on select "Inventory Promotional Sample Venue" at bounding box center [187, 66] width 163 height 12
select select "57"
click at [106, 60] on select "Inventory Promotional Sample Venue" at bounding box center [187, 66] width 163 height 12
click at [144, 91] on input "Name*" at bounding box center [187, 90] width 163 height 12
paste input "R"
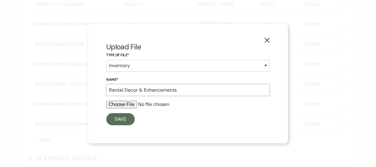
click at [130, 91] on input "Rental Decor & Enhancements" at bounding box center [187, 90] width 163 height 12
type input "Rental Décor & Enhancements"
click at [125, 106] on input "file" at bounding box center [187, 104] width 163 height 7
type input "C:\fakepath\Add-On Flyer (Weddings) (07-25).pdf"
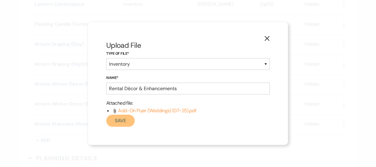
click at [122, 123] on button "Save" at bounding box center [120, 121] width 28 height 12
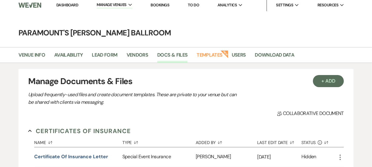
scroll to position [0, 0]
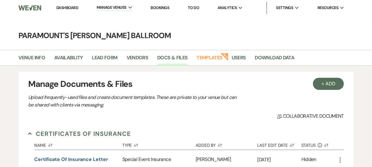
click at [222, 58] on strong "New" at bounding box center [224, 56] width 8 height 8
click at [208, 57] on link "Templates" at bounding box center [209, 59] width 26 height 11
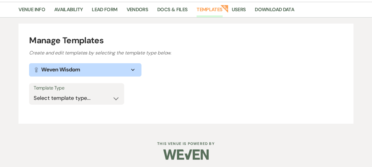
scroll to position [49, 0]
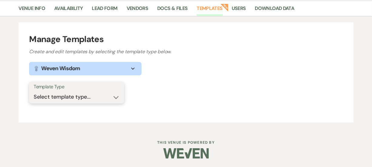
click at [87, 97] on select "Select template type... Task List Message Templates Payment Plan Inventory Item…" at bounding box center [77, 97] width 86 height 12
select select "Message Templates"
click at [34, 91] on select "Select template type... Task List Message Templates Payment Plan Inventory Item…" at bounding box center [77, 97] width 86 height 12
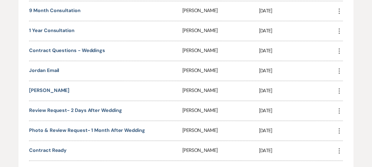
scroll to position [258, 0]
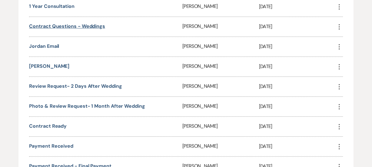
click at [89, 27] on link "Contract Questions - Weddings" at bounding box center [67, 26] width 76 height 6
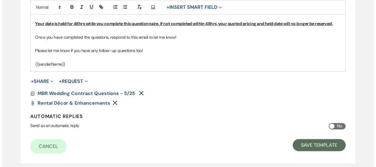
scroll to position [253, 0]
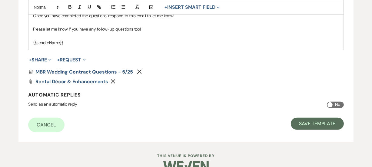
click at [114, 81] on icon "Remove" at bounding box center [112, 81] width 5 height 5
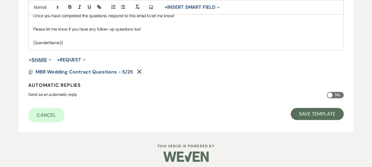
click at [44, 57] on button "+ Share Expand" at bounding box center [40, 59] width 23 height 5
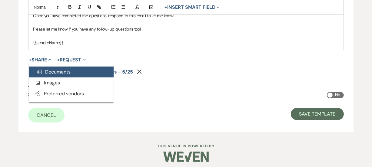
click at [48, 67] on button "Doc Upload Documents" at bounding box center [71, 72] width 85 height 11
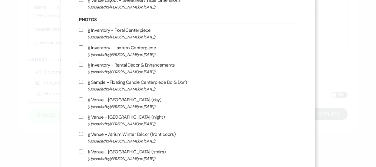
scroll to position [188, 0]
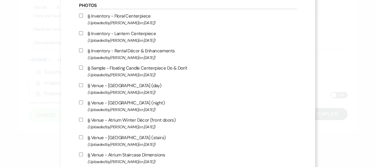
click at [140, 53] on label "Attach File Inventory - Rental Décor & Enhancements (Uploaded by Jordan Scherpe…" at bounding box center [188, 54] width 218 height 14
click at [83, 52] on input "Attach File Inventory - Rental Décor & Enhancements (Uploaded by Jordan Scherpe…" at bounding box center [81, 50] width 4 height 4
checkbox input "true"
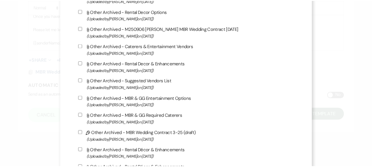
scroll to position [1215, 0]
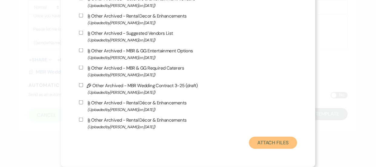
click at [272, 142] on button "Attach Files" at bounding box center [273, 143] width 48 height 12
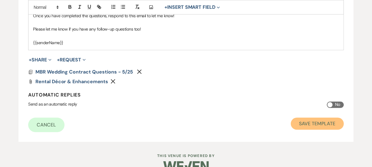
click at [307, 128] on button "Save Template" at bounding box center [316, 124] width 53 height 12
select select "Message Templates"
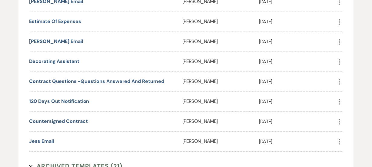
scroll to position [506, 0]
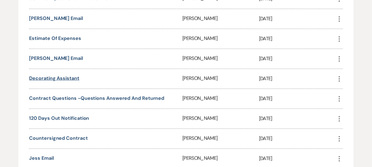
click at [65, 76] on link "Decorating Assistant" at bounding box center [54, 78] width 50 height 6
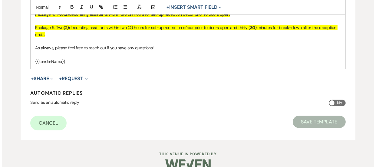
scroll to position [277, 0]
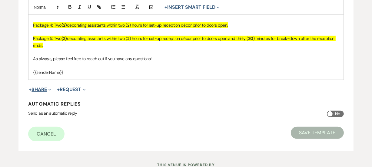
click at [47, 88] on button "+ Share Expand" at bounding box center [40, 89] width 23 height 5
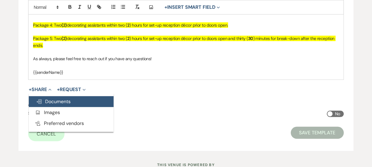
click at [54, 100] on span "Doc Upload Documents" at bounding box center [53, 101] width 34 height 6
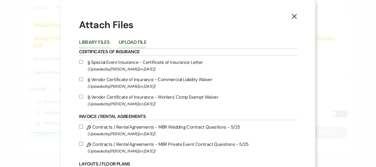
click at [130, 42] on button "Upload File" at bounding box center [133, 44] width 28 height 8
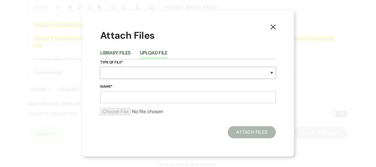
click at [111, 76] on select "Special Event Insurance Vendor Certificate of Insurance Contracts / Rental Agre…" at bounding box center [187, 73] width 175 height 12
click at [95, 48] on div "X Attach Files Library Files Upload File Type of File* Special Event Insurance …" at bounding box center [188, 84] width 212 height 146
click at [116, 53] on button "Library Files" at bounding box center [115, 55] width 31 height 8
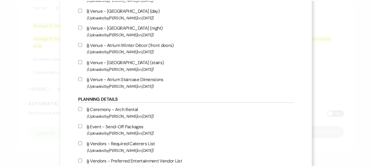
scroll to position [0, 0]
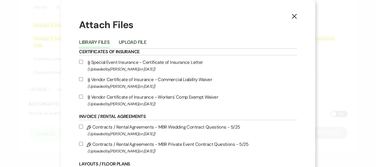
click at [292, 15] on icon "X" at bounding box center [293, 16] width 5 height 5
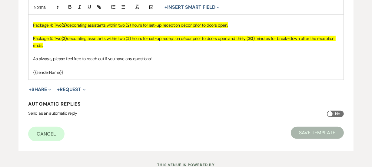
click at [258, 120] on div "Send as an automatic reply No" at bounding box center [185, 116] width 315 height 10
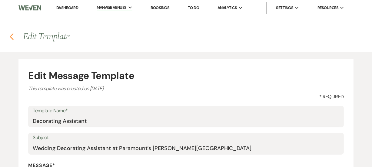
click at [13, 36] on icon "Previous" at bounding box center [11, 36] width 5 height 7
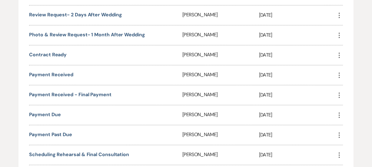
click at [0, 47] on div "Manage Templates Create and edit templates by selecting the template type below…" at bounding box center [186, 63] width 372 height 642
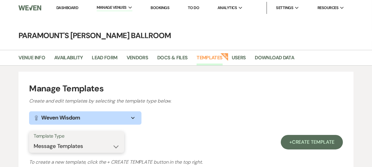
click at [46, 149] on select "Select template type... Task List Message Templates Payment Plan Inventory Item…" at bounding box center [77, 146] width 86 height 12
select select "Task List"
click at [34, 140] on select "Select template type... Task List Message Templates Payment Plan Inventory Item…" at bounding box center [77, 146] width 86 height 12
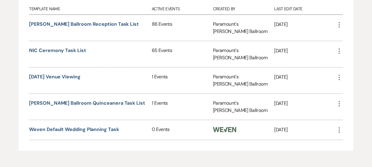
scroll to position [183, 0]
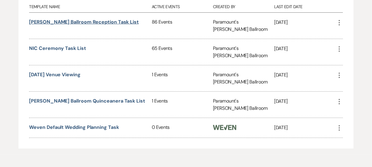
click at [99, 22] on link "Meyer Ballroom Reception Task List" at bounding box center [84, 22] width 110 height 6
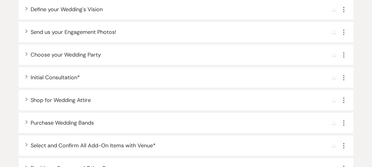
scroll to position [737, 0]
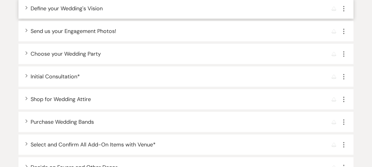
click at [100, 15] on div "Expand Define your Wedding's Vision Reminder More" at bounding box center [185, 8] width 334 height 20
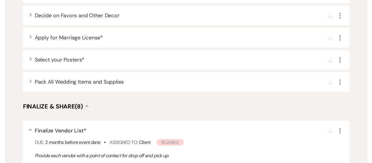
scroll to position [913, 0]
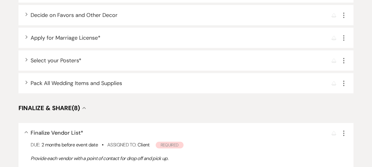
click at [100, 15] on span "Decide on Favors and Other Decor" at bounding box center [74, 14] width 87 height 7
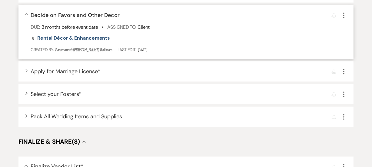
click at [342, 15] on icon "More" at bounding box center [343, 15] width 7 height 7
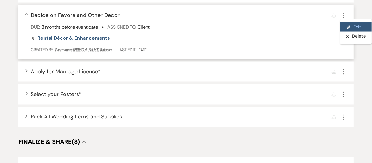
click at [369, 27] on link "Pencil Edit" at bounding box center [355, 26] width 31 height 9
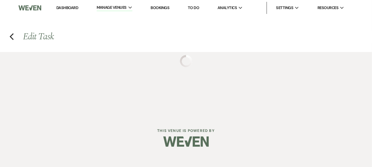
select select "false"
select select "34"
select select "planningToolsAccount"
select select "client"
select select "weeks"
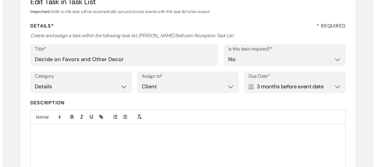
scroll to position [138, 0]
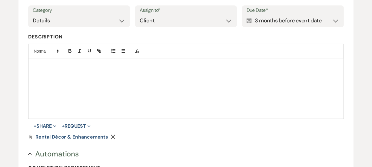
click at [111, 137] on use "button" at bounding box center [113, 137] width 5 height 5
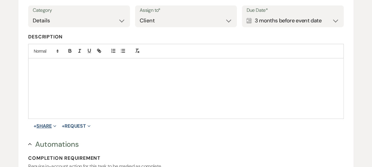
click at [48, 124] on button "+ Share Expand" at bounding box center [45, 126] width 23 height 5
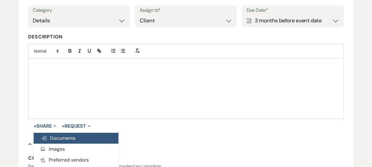
click at [54, 135] on span "Doc Upload Documents" at bounding box center [58, 138] width 34 height 6
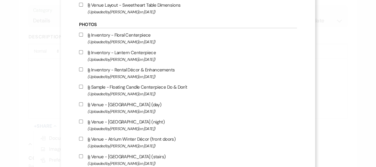
scroll to position [179, 0]
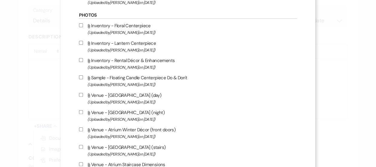
click at [146, 63] on label "Attach File Inventory - Rental Décor & Enhancements (Uploaded by Jordan Scherpe…" at bounding box center [188, 64] width 218 height 14
click at [83, 62] on input "Attach File Inventory - Rental Décor & Enhancements (Uploaded by Jordan Scherpe…" at bounding box center [81, 60] width 4 height 4
checkbox input "true"
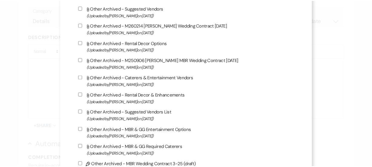
scroll to position [1215, 0]
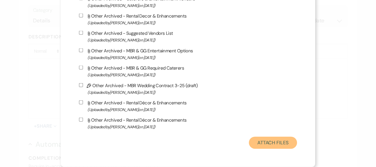
click at [278, 145] on button "Attach Files" at bounding box center [273, 143] width 48 height 12
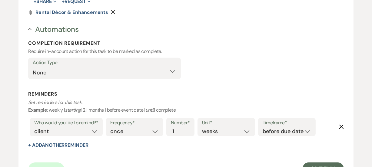
scroll to position [271, 0]
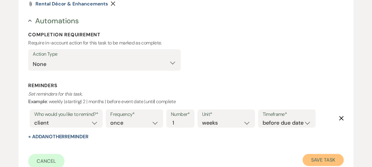
click at [314, 154] on button "Save Task" at bounding box center [322, 160] width 41 height 12
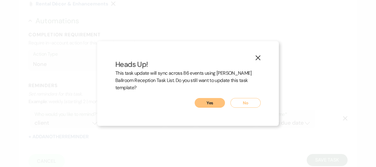
click at [212, 102] on button "Yes" at bounding box center [210, 103] width 30 height 10
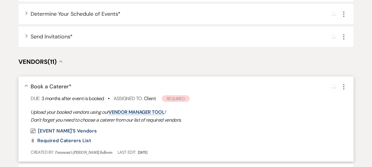
click at [26, 93] on div "Collapse Book a Caterer * Reminder More Due: 3 months after event is booked • A…" at bounding box center [185, 119] width 334 height 85
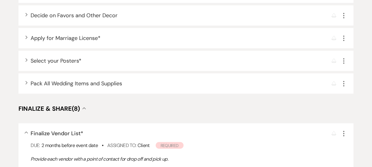
scroll to position [876, 0]
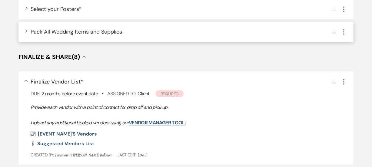
click at [70, 24] on div "Expand Pack All Wedding Items and Supplies Reminder More" at bounding box center [185, 32] width 334 height 20
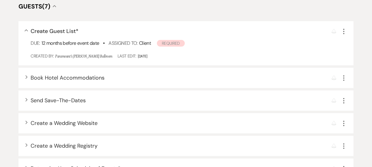
scroll to position [0, 0]
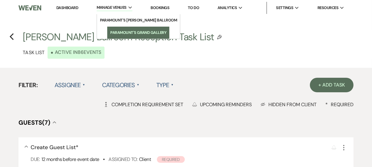
click at [117, 31] on li "Paramount's Grand Gallery" at bounding box center [138, 33] width 56 height 6
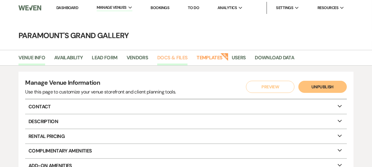
click at [180, 59] on link "Docs & Files" at bounding box center [172, 59] width 30 height 11
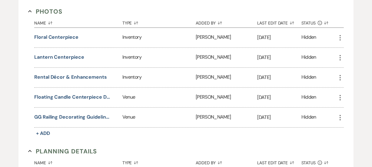
scroll to position [387, 0]
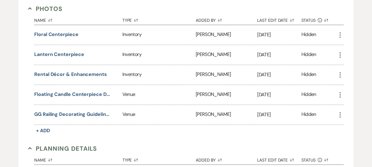
click at [339, 75] on icon "More" at bounding box center [339, 74] width 7 height 7
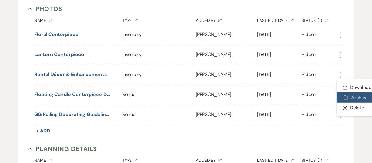
click at [350, 97] on button "Archive Archive" at bounding box center [356, 97] width 41 height 10
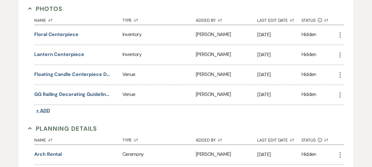
click at [47, 109] on span "+ Add" at bounding box center [43, 110] width 14 height 6
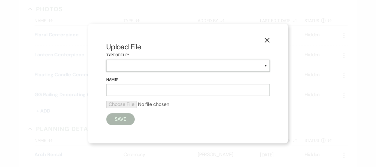
click at [129, 68] on select "Inventory Promotional Sample Venue" at bounding box center [187, 66] width 163 height 12
select select "57"
click at [106, 60] on select "Inventory Promotional Sample Venue" at bounding box center [187, 66] width 163 height 12
click at [142, 90] on input "Name*" at bounding box center [187, 90] width 163 height 12
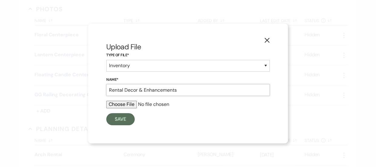
click at [135, 90] on input "Rental Decor & Enhancements" at bounding box center [187, 90] width 163 height 12
type input "Rental Décor & Enhancements"
click at [127, 103] on input "file" at bounding box center [187, 104] width 163 height 7
type input "C:\fakepath\Add-On Flyer (Weddings) (07-25).pdf"
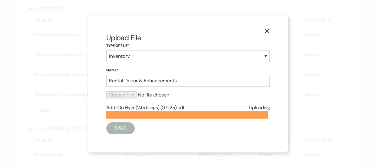
click at [137, 130] on div "Save" at bounding box center [187, 128] width 163 height 12
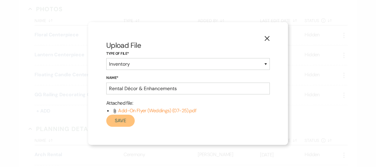
click at [124, 120] on button "Save" at bounding box center [120, 121] width 28 height 12
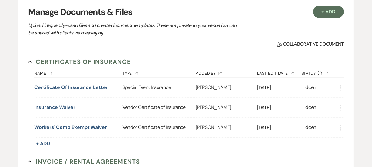
scroll to position [15, 0]
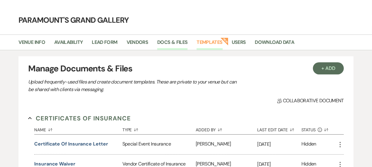
click at [207, 43] on link "Templates" at bounding box center [209, 43] width 26 height 11
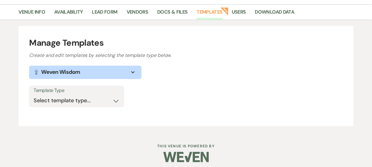
scroll to position [47, 0]
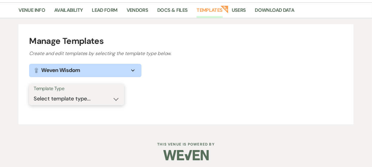
click at [84, 97] on select "Select template type... Task List Message Templates Payment Plan Inventory Item…" at bounding box center [77, 99] width 86 height 12
click at [34, 93] on select "Select template type... Task List Message Templates Payment Plan Inventory Item…" at bounding box center [77, 99] width 86 height 12
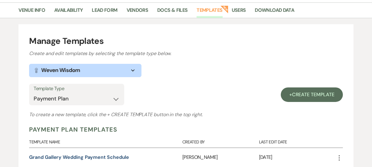
click at [106, 93] on div "Template Type Select template type... Task List Message Templates Payment Plan …" at bounding box center [76, 95] width 95 height 22
click at [106, 97] on select "Select template type... Task List Message Templates Payment Plan Inventory Item…" at bounding box center [77, 99] width 86 height 12
select select "Message Templates"
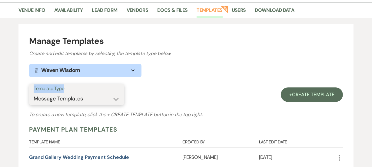
click at [34, 93] on select "Select template type... Task List Message Templates Payment Plan Inventory Item…" at bounding box center [77, 99] width 86 height 12
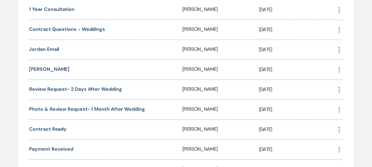
scroll to position [257, 0]
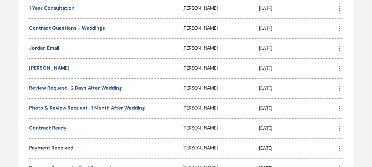
click at [91, 27] on link "Contract Questions - Weddings" at bounding box center [67, 28] width 76 height 6
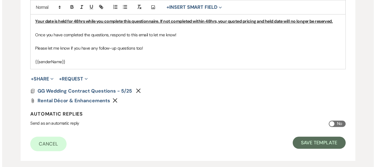
scroll to position [235, 0]
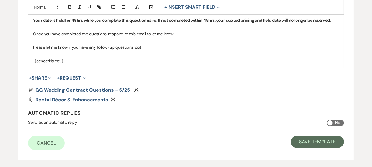
click at [113, 100] on use "button" at bounding box center [113, 99] width 5 height 5
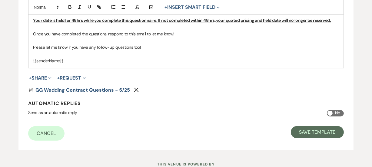
click at [35, 78] on button "+ Share Expand" at bounding box center [40, 78] width 23 height 5
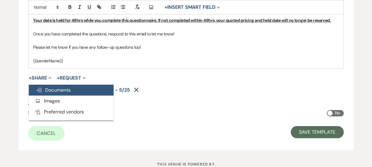
click at [48, 89] on span "Doc Upload Documents" at bounding box center [53, 90] width 34 height 6
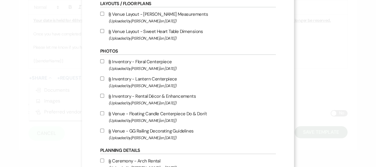
scroll to position [167, 0]
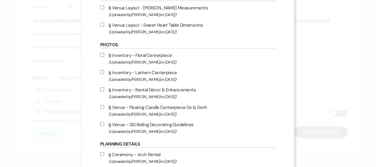
click at [173, 91] on label "Attach File Inventory - Rental Décor & Enhancements (Uploaded by [PERSON_NAME] …" at bounding box center [187, 93] width 175 height 14
click at [104, 91] on input "Attach File Inventory - Rental Décor & Enhancements (Uploaded by [PERSON_NAME] …" at bounding box center [102, 89] width 4 height 4
checkbox input "true"
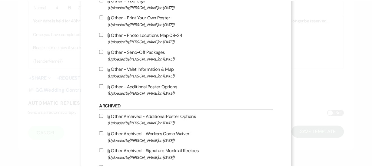
scroll to position [767, 0]
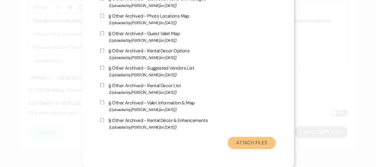
click at [268, 143] on button "Attach Files" at bounding box center [252, 143] width 48 height 12
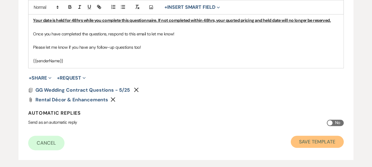
click at [308, 138] on button "Save Template" at bounding box center [316, 142] width 53 height 12
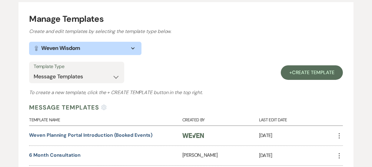
scroll to position [76, 0]
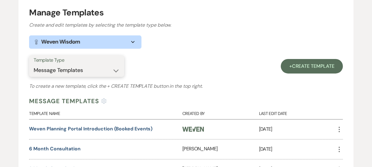
click at [84, 71] on select "Select template type... Task List Message Templates Payment Plan Inventory Item…" at bounding box center [77, 70] width 86 height 12
select select "Task List"
click at [34, 64] on select "Select template type... Task List Message Templates Payment Plan Inventory Item…" at bounding box center [77, 70] width 86 height 12
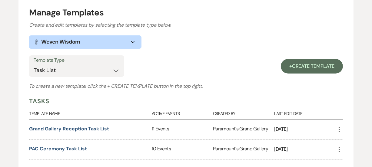
click at [160, 69] on div "Template Type Select template type... Task List Message Templates Payment Plan …" at bounding box center [185, 127] width 313 height 144
click at [97, 122] on div "Grand Gallery Reception Task List" at bounding box center [90, 130] width 122 height 20
click at [97, 127] on link "Grand Gallery Reception Task List" at bounding box center [69, 129] width 80 height 6
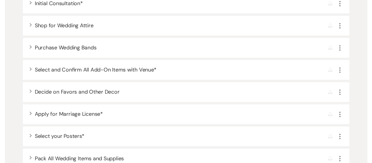
scroll to position [803, 0]
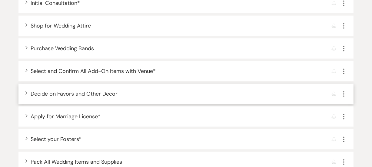
click at [35, 94] on span "Decide on Favors and Other Decor" at bounding box center [74, 93] width 87 height 7
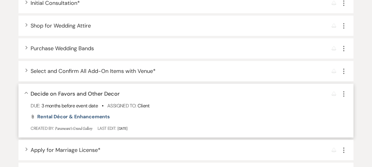
click at [341, 92] on icon "More" at bounding box center [343, 93] width 7 height 7
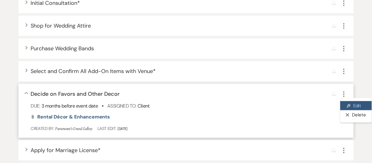
click at [348, 104] on icon "Pencil" at bounding box center [348, 105] width 4 height 5
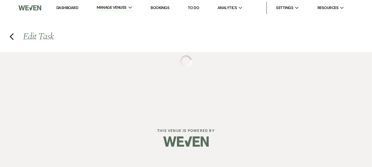
select select "false"
select select "34"
select select "planningToolsAccount"
select select "client"
select select "weeks"
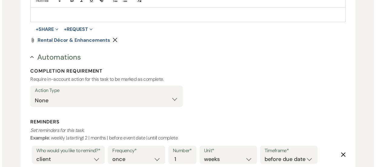
scroll to position [235, 0]
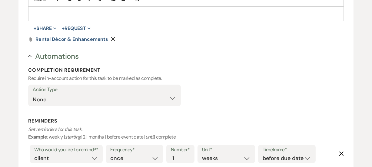
click at [112, 39] on use "button" at bounding box center [113, 39] width 5 height 5
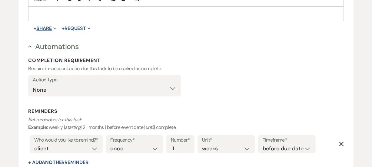
click at [45, 29] on button "+ Share Expand" at bounding box center [45, 28] width 23 height 5
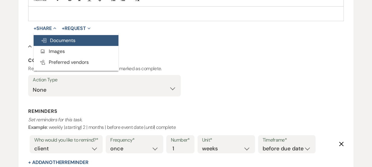
click at [50, 38] on span "Doc Upload Documents" at bounding box center [58, 40] width 34 height 6
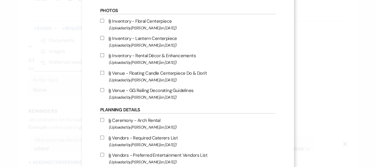
scroll to position [199, 0]
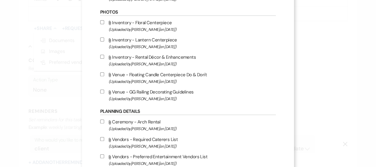
click at [177, 59] on label "Attach File Inventory - Rental Décor & Enhancements (Uploaded by [PERSON_NAME] …" at bounding box center [187, 60] width 175 height 14
click at [104, 59] on input "Attach File Inventory - Rental Décor & Enhancements (Uploaded by [PERSON_NAME] …" at bounding box center [102, 57] width 4 height 4
checkbox input "true"
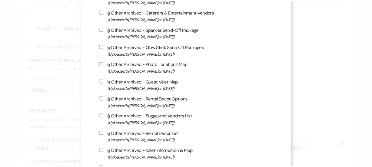
scroll to position [767, 0]
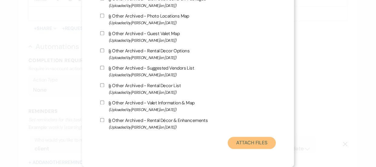
click at [242, 144] on button "Attach Files" at bounding box center [252, 143] width 48 height 12
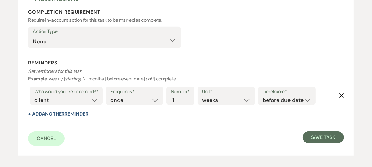
scroll to position [319, 0]
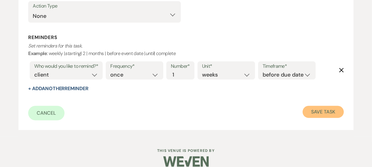
click at [320, 115] on button "Save Task" at bounding box center [322, 112] width 41 height 12
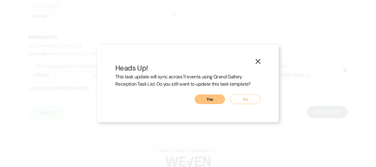
click at [209, 97] on button "Yes" at bounding box center [210, 99] width 30 height 10
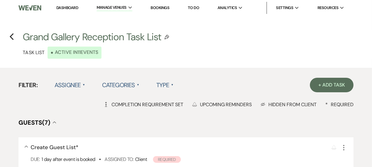
click at [76, 6] on link "Dashboard" at bounding box center [67, 7] width 22 height 5
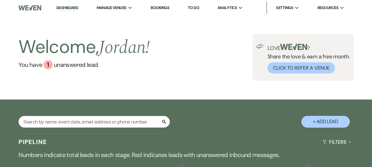
click at [228, 136] on div "Pipeline Filters Expand" at bounding box center [186, 142] width 372 height 16
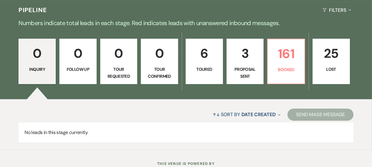
click at [213, 70] on p "Toured" at bounding box center [203, 69] width 29 height 7
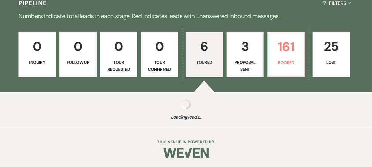
select select "5"
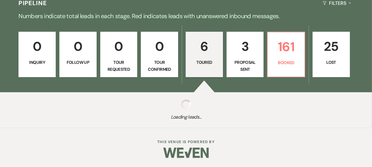
select select "5"
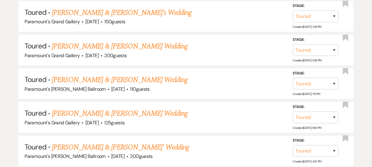
scroll to position [315, 0]
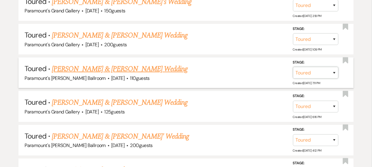
click at [322, 74] on select "Inquiry Follow Up Tour Requested Tour Confirmed Toured Proposal Sent Booked Lost" at bounding box center [315, 73] width 45 height 12
select select "6"
click at [293, 67] on select "Inquiry Follow Up Tour Requested Tour Confirmed Toured Proposal Sent Booked Lost" at bounding box center [315, 73] width 45 height 12
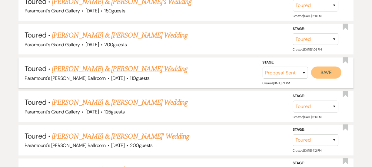
click at [323, 68] on button "Save" at bounding box center [326, 73] width 30 height 12
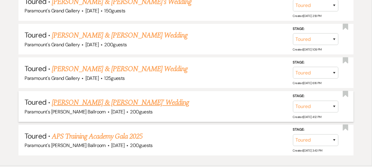
click at [99, 100] on link "[PERSON_NAME] & [PERSON_NAME]' Wedding" at bounding box center [120, 102] width 137 height 11
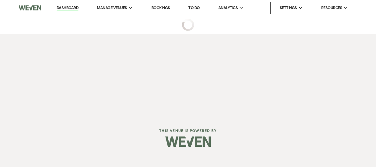
select select "5"
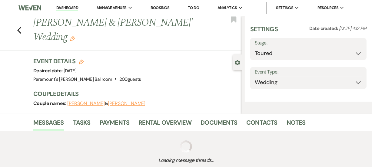
select select "5"
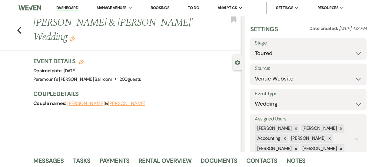
click at [161, 90] on h3 "Couple Details" at bounding box center [134, 94] width 202 height 8
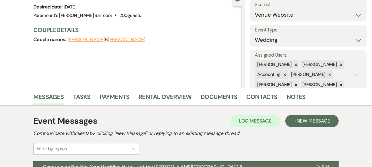
scroll to position [127, 0]
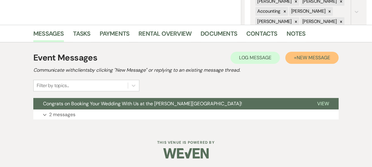
click at [303, 61] on button "+ New Message" at bounding box center [311, 58] width 53 height 12
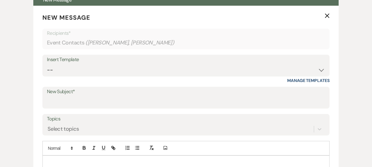
scroll to position [237, 0]
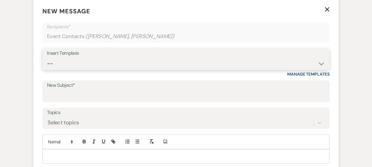
click at [91, 60] on select "-- Weven Planning Portal Introduction (Booked Events) 6 Month Consultation 9 Mo…" at bounding box center [186, 64] width 278 height 12
select select "1533"
click at [47, 58] on select "-- Weven Planning Portal Introduction (Booked Events) 6 Month Consultation 9 Mo…" at bounding box center [186, 64] width 278 height 12
type input "Wedding Contract"
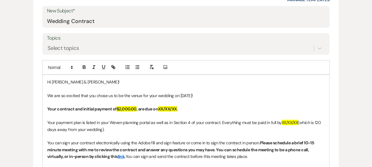
scroll to position [325, 0]
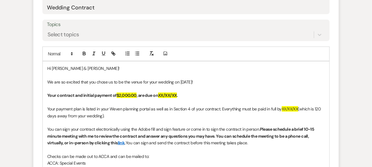
click at [178, 94] on strong "." at bounding box center [177, 95] width 1 height 5
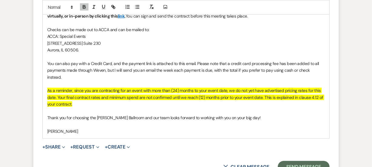
scroll to position [399, 0]
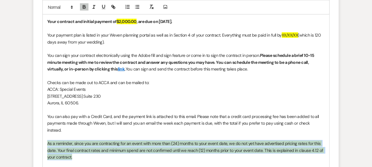
drag, startPoint x: 78, startPoint y: 148, endPoint x: 48, endPoint y: 130, distance: 34.8
click at [48, 130] on div "Hi [PERSON_NAME] & [PERSON_NAME]! We are so excited that you chose us to be the…" at bounding box center [186, 90] width 286 height 204
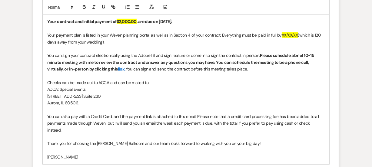
scroll to position [430, 0]
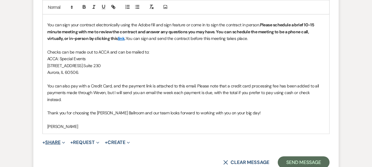
click at [53, 140] on button "+ Share Expand" at bounding box center [53, 142] width 23 height 5
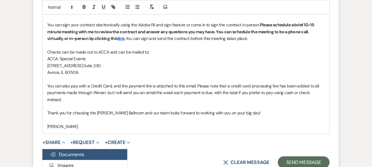
click at [63, 151] on span "Doc Upload Documents" at bounding box center [67, 154] width 34 height 6
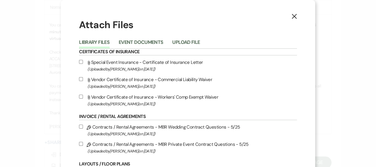
click at [172, 38] on li "Upload File" at bounding box center [190, 43] width 37 height 10
click at [180, 43] on button "Upload File" at bounding box center [186, 44] width 28 height 8
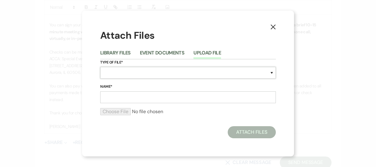
click at [147, 78] on select "Special Event Insurance Vendor Certificate of Insurance Contracts / Rental Agre…" at bounding box center [187, 73] width 175 height 12
select select "10"
click at [100, 67] on select "Special Event Insurance Vendor Certificate of Insurance Contracts / Rental Agre…" at bounding box center [187, 73] width 175 height 12
click at [154, 93] on input "Name*" at bounding box center [187, 97] width 175 height 12
paste input "M260703 [PERSON_NAME] Wedding Contract [DATE]"
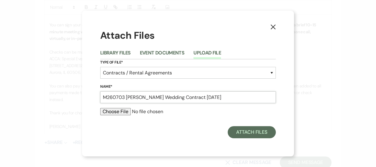
type input "M260703 [PERSON_NAME] Wedding Contract [DATE]"
click at [123, 112] on input "file" at bounding box center [187, 111] width 175 height 7
type input "C:\fakepath\M260703 [PERSON_NAME] Wedding Contract [DATE].pdf"
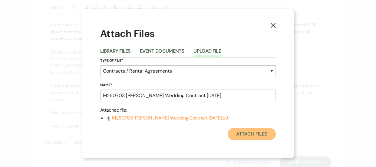
click at [236, 129] on button "Attach Files" at bounding box center [252, 134] width 48 height 12
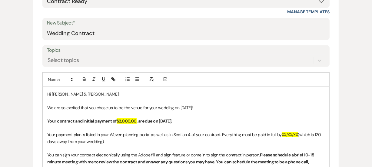
scroll to position [298, 0]
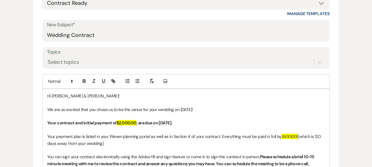
click at [298, 135] on span "XX/XX/XX" at bounding box center [289, 136] width 16 height 5
click at [349, 123] on div "Event Messages Log Log Message + New Message Communicate with clients by clicki…" at bounding box center [185, 113] width 345 height 483
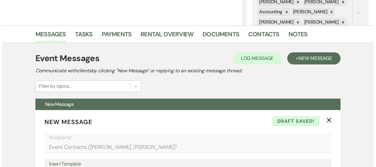
scroll to position [112, 0]
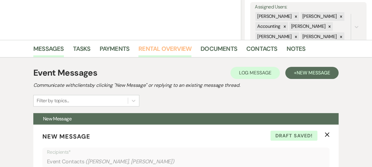
click at [181, 48] on link "Rental Overview" at bounding box center [164, 50] width 53 height 13
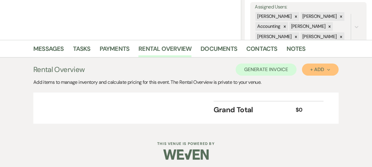
click at [322, 67] on div "+ Add Next" at bounding box center [320, 69] width 20 height 5
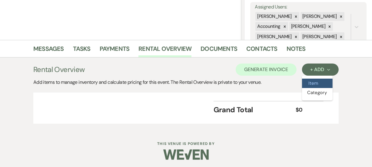
click at [312, 80] on button "Item" at bounding box center [317, 83] width 31 height 9
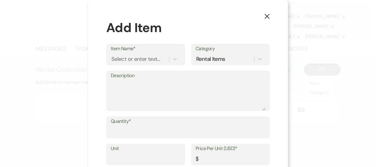
click at [138, 65] on div "Item Name* Select or enter text... Category Rental Items" at bounding box center [187, 57] width 163 height 27
click at [142, 62] on div "Select or enter text..." at bounding box center [135, 59] width 49 height 8
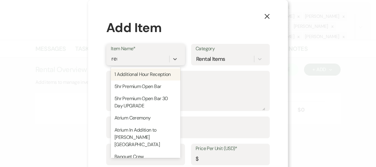
type input "rent"
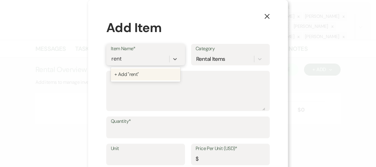
click at [142, 69] on div "+ Add "rent"" at bounding box center [146, 74] width 70 height 12
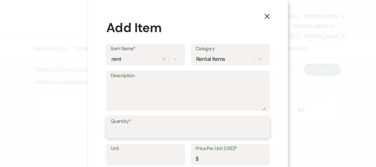
click at [136, 135] on input "Quantity*" at bounding box center [188, 132] width 154 height 12
type input "1"
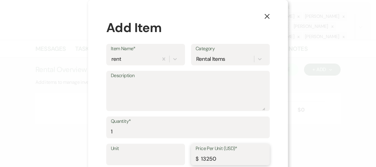
type input "13250"
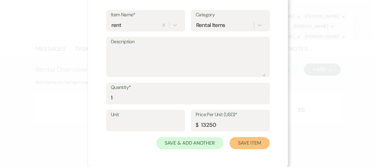
click at [253, 145] on button "Save Item" at bounding box center [249, 143] width 40 height 12
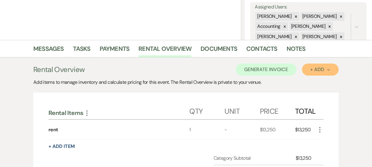
click at [312, 69] on div "+ Add Next" at bounding box center [320, 69] width 20 height 5
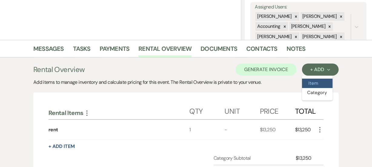
click at [313, 85] on button "Item" at bounding box center [317, 83] width 31 height 9
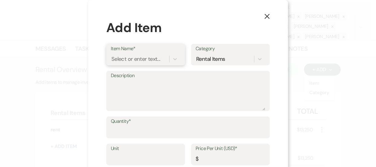
click at [128, 56] on div "Select or enter text..." at bounding box center [135, 59] width 49 height 8
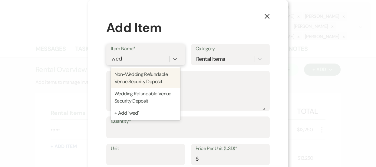
type input "wedd"
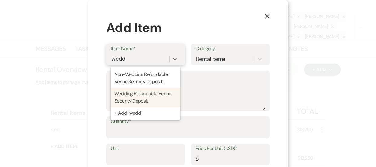
click at [126, 95] on div "Wedding Refundable Venue Security Deposit" at bounding box center [146, 97] width 70 height 19
type input "500"
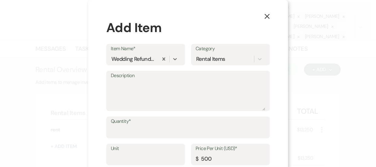
click at [122, 138] on div "Quantity*" at bounding box center [187, 129] width 163 height 27
click at [130, 135] on input "Quantity*" at bounding box center [188, 132] width 154 height 12
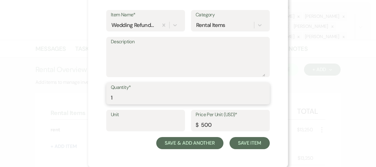
type input "1"
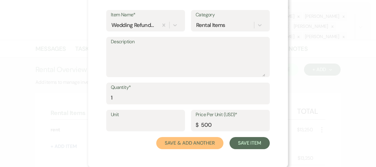
click at [201, 144] on button "Save & Add Another" at bounding box center [189, 143] width 67 height 12
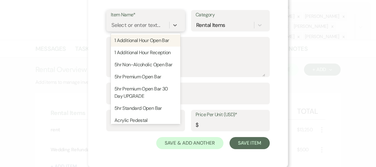
click at [153, 28] on div "Select or enter text..." at bounding box center [135, 25] width 49 height 8
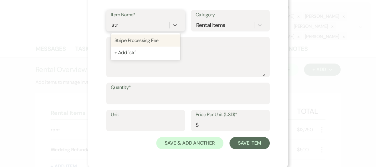
type input "strip"
click at [154, 38] on div "Stripe Processing Fee" at bounding box center [146, 40] width 70 height 12
type textarea "2.95% of the total due + $0.30 for each transaction"
type input "0"
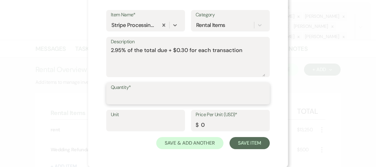
click at [146, 98] on input "Quantity*" at bounding box center [188, 98] width 154 height 12
type input "1"
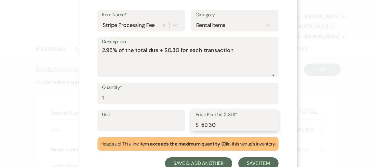
type input "59.30"
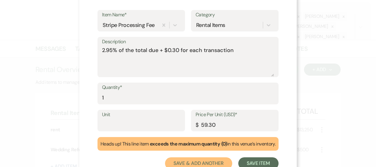
click at [186, 164] on button "Save & Add Another" at bounding box center [198, 163] width 67 height 12
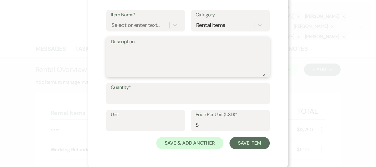
click at [139, 57] on textarea "Description" at bounding box center [188, 61] width 154 height 30
click at [133, 101] on input "Quantity*" at bounding box center [188, 98] width 154 height 12
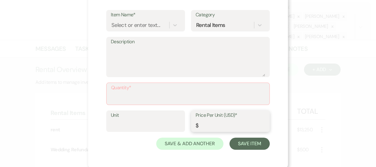
click at [203, 124] on input "Price Per Unit (USD)*" at bounding box center [230, 126] width 70 height 12
type input "69.63"
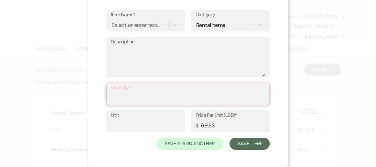
click at [148, 100] on input "Quantity*" at bounding box center [188, 98] width 154 height 12
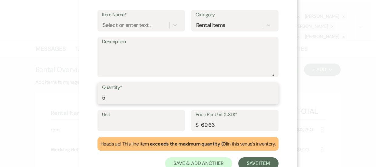
type input "5"
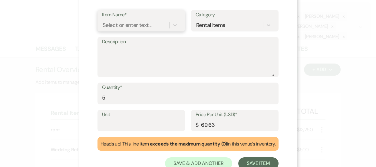
click at [141, 25] on div "Select or enter text..." at bounding box center [127, 25] width 49 height 8
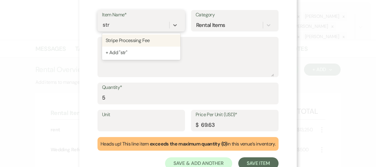
type input "strip"
click at [139, 41] on div "Stripe Processing Fee" at bounding box center [141, 40] width 78 height 12
type textarea "2.95% of the total due + $0.30 for each transaction"
type input "0"
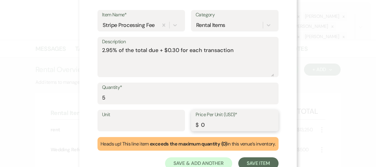
click at [211, 120] on input "0" at bounding box center [234, 125] width 78 height 12
type input "69.63"
click at [261, 163] on button "Save Item" at bounding box center [258, 163] width 40 height 12
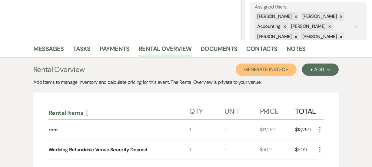
click at [289, 68] on button "Generate Invoice" at bounding box center [265, 70] width 61 height 12
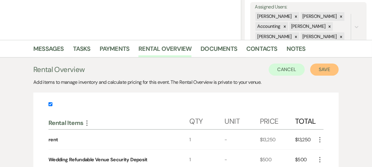
click at [316, 72] on button "Save" at bounding box center [324, 70] width 28 height 12
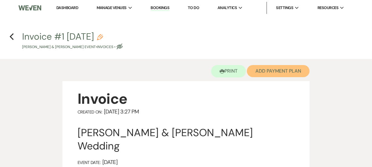
click at [278, 72] on button "Add Payment Plan" at bounding box center [278, 71] width 63 height 12
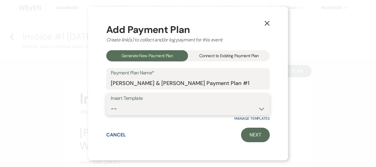
click at [174, 109] on select "-- [PERSON_NAME] Ballroom Payment Schedule" at bounding box center [188, 109] width 154 height 12
select select "415"
click at [111, 103] on select "-- [PERSON_NAME] Ballroom Payment Schedule" at bounding box center [188, 109] width 154 height 12
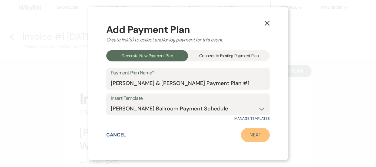
click at [251, 133] on link "Next" at bounding box center [255, 135] width 29 height 15
select select "27219"
select select "2"
select select "flat"
select select "true"
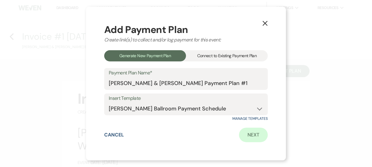
select select "client"
select select "weeks"
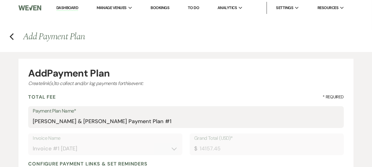
click at [182, 99] on div "Total Fee * Required" at bounding box center [185, 97] width 315 height 6
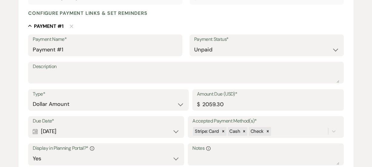
scroll to position [154, 0]
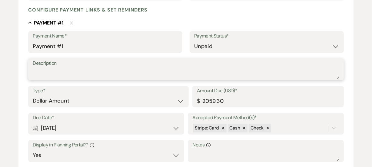
click at [134, 71] on textarea "Description" at bounding box center [186, 73] width 306 height 12
drag, startPoint x: 134, startPoint y: 71, endPoint x: 11, endPoint y: 54, distance: 123.4
click at [11, 54] on div "Add Payment Plan Create link(s) to collect and/or log payments for this event: …" at bounding box center [186, 107] width 372 height 418
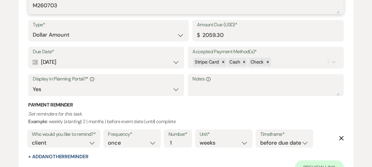
scroll to position [224, 0]
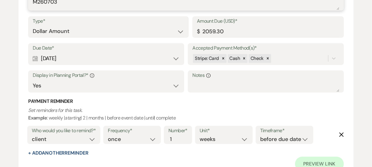
type textarea "M260703"
click at [176, 59] on div "Calendar [DATE] Expand" at bounding box center [106, 59] width 146 height 12
select select "week"
select select "afterTodaysDate"
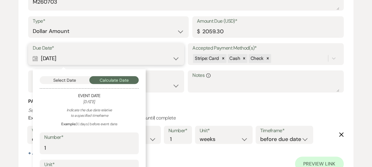
click at [72, 82] on button "Select Date" at bounding box center [65, 80] width 50 height 8
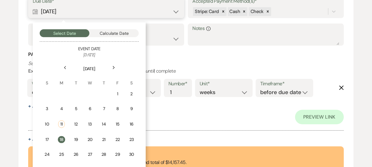
scroll to position [276, 0]
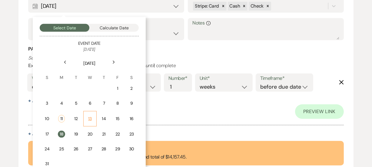
click at [89, 121] on div "13" at bounding box center [89, 119] width 5 height 6
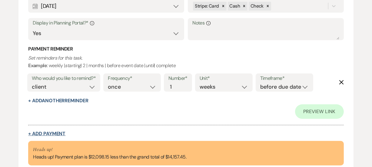
click at [41, 131] on button "+ Add Payment" at bounding box center [46, 133] width 37 height 5
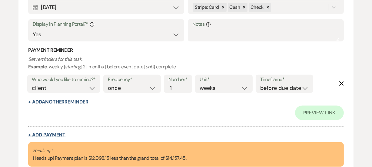
select select "2"
select select "flat"
select select "false"
select select "client"
select select "weeks"
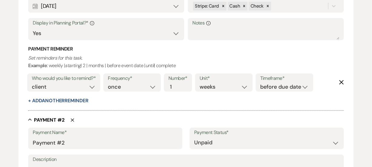
click at [0, 122] on div "Add Payment Plan Create link(s) to collect and/or log payments for this event: …" at bounding box center [186, 70] width 372 height 586
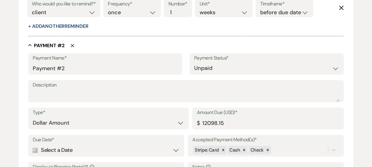
scroll to position [396, 0]
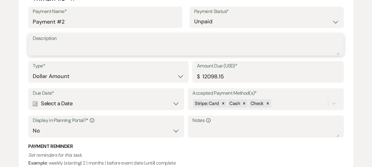
click at [108, 49] on textarea "Description" at bounding box center [186, 49] width 306 height 12
type textarea "M260703"
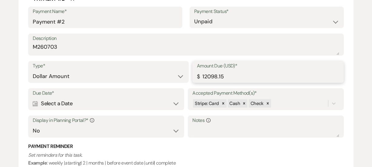
drag, startPoint x: 242, startPoint y: 78, endPoint x: 168, endPoint y: 76, distance: 74.2
click at [168, 76] on div "Type* Dollar Amount Percentage of Grand Total Amount Due (USD)* $ 12098.15" at bounding box center [185, 74] width 315 height 27
drag, startPoint x: 261, startPoint y: 79, endPoint x: 173, endPoint y: 77, distance: 88.7
click at [173, 77] on div "Type* Dollar Amount Percentage of Grand Total Amount Due (USD)* $ 12098.15" at bounding box center [185, 74] width 315 height 27
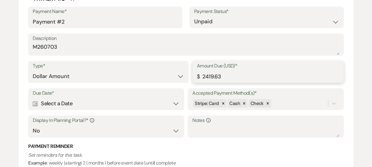
type input "2419.63"
drag, startPoint x: 238, startPoint y: 79, endPoint x: 153, endPoint y: 77, distance: 84.7
click at [153, 77] on div "Type* Dollar Amount Percentage of Grand Total Amount Due (USD)* $ 2419.63" at bounding box center [185, 74] width 315 height 27
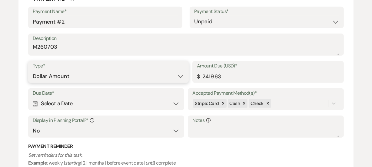
click at [109, 70] on select "Dollar Amount Percentage of Grand Total" at bounding box center [108, 76] width 151 height 12
click at [43, 101] on div "Calendar Select a Date Expand" at bounding box center [106, 104] width 146 height 12
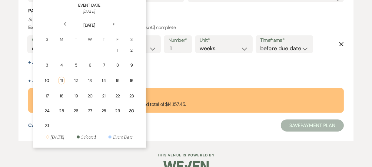
scroll to position [532, 0]
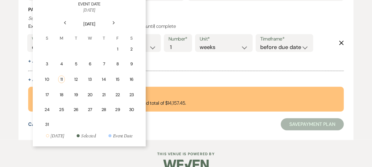
click at [116, 18] on div "Next" at bounding box center [114, 23] width 10 height 10
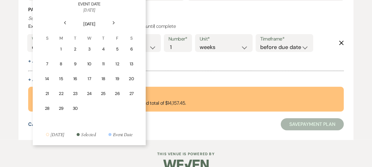
click at [116, 18] on div "Next" at bounding box center [114, 23] width 10 height 10
click at [66, 22] on icon "Previous" at bounding box center [65, 23] width 3 height 4
click at [117, 64] on div "12" at bounding box center [116, 64] width 5 height 6
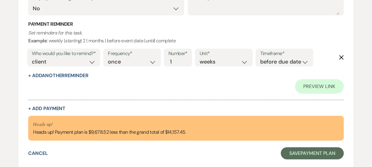
scroll to position [547, 0]
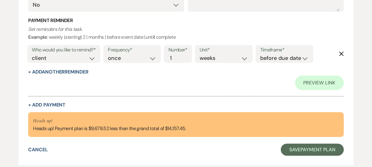
scroll to position [525, 0]
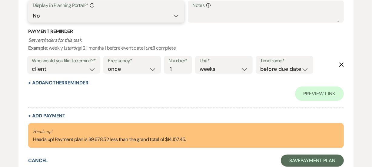
click at [79, 10] on select "Yes No" at bounding box center [106, 16] width 146 height 12
click at [33, 10] on select "Yes No" at bounding box center [106, 16] width 146 height 12
click at [90, 19] on select "Yes No" at bounding box center [106, 16] width 146 height 12
select select "true"
click at [33, 10] on select "Yes No" at bounding box center [106, 16] width 146 height 12
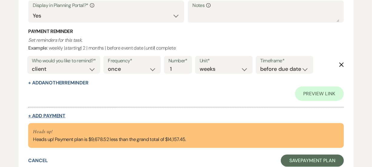
click at [37, 114] on button "+ Add Payment" at bounding box center [46, 115] width 37 height 5
select select "2"
select select "flat"
select select "false"
select select "client"
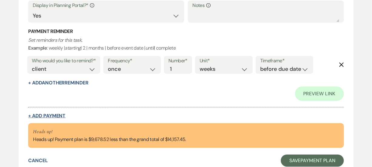
select select "weeks"
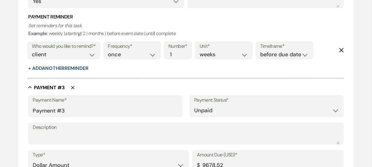
scroll to position [511, 0]
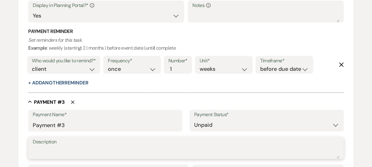
click at [57, 150] on textarea "Description" at bounding box center [186, 152] width 306 height 12
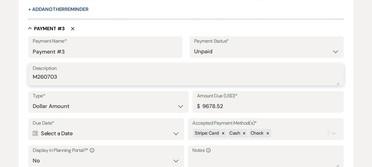
scroll to position [598, 0]
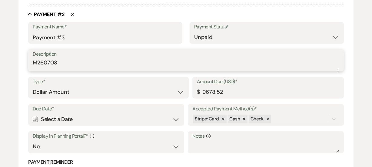
type textarea "M260703"
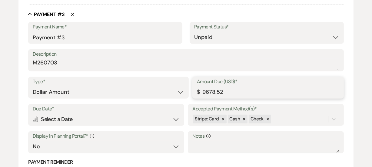
drag, startPoint x: 277, startPoint y: 95, endPoint x: 157, endPoint y: 90, distance: 119.3
click at [157, 90] on div "Type* Dollar Amount Percentage of Grand Total Amount Due (USD)* $ 9678.52" at bounding box center [185, 90] width 315 height 27
paste input "2419.63"
type input "2419.63"
click at [96, 120] on div "Calendar Select a Date Expand" at bounding box center [106, 119] width 146 height 12
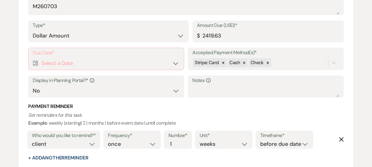
scroll to position [686, 0]
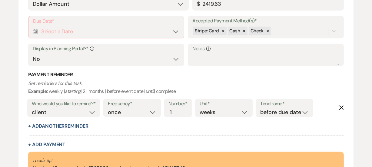
click at [118, 26] on div "Calendar Select a Date Expand" at bounding box center [106, 32] width 146 height 12
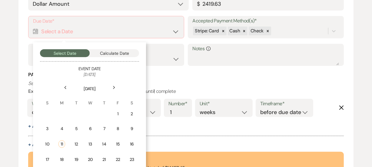
click at [116, 87] on div "Next" at bounding box center [114, 88] width 10 height 10
click at [115, 140] on div "17" at bounding box center [117, 143] width 5 height 6
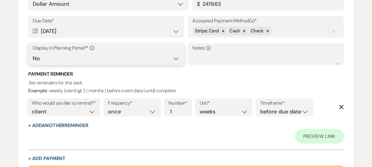
click at [142, 59] on select "Yes No" at bounding box center [106, 59] width 146 height 12
select select "true"
click at [33, 53] on select "Yes No" at bounding box center [106, 59] width 146 height 12
click at [71, 125] on button "+ Add Another Reminder" at bounding box center [58, 125] width 60 height 5
select select "client"
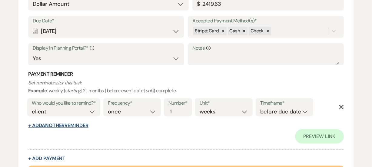
select select "days"
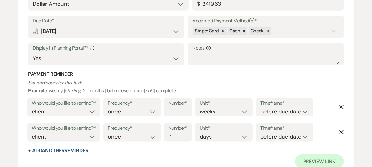
click at [342, 132] on use "button" at bounding box center [341, 132] width 5 height 5
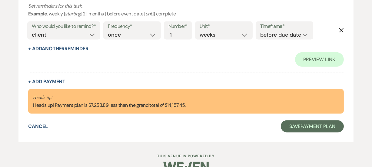
scroll to position [801, 0]
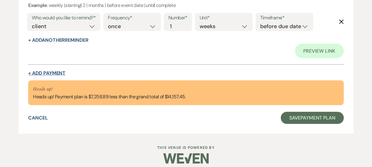
click at [58, 71] on button "+ Add Payment" at bounding box center [46, 73] width 37 height 5
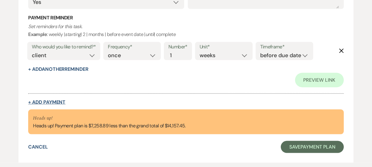
select select "2"
select select "flat"
select select "false"
select select "client"
select select "weeks"
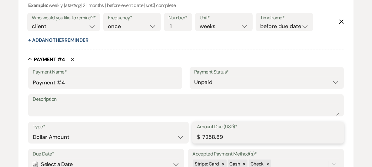
drag, startPoint x: 266, startPoint y: 140, endPoint x: 116, endPoint y: 135, distance: 150.1
click at [116, 135] on div "Type* Dollar Amount Percentage of Grand Total Amount Due (USD)* $ 7258.89" at bounding box center [185, 135] width 315 height 27
paste input "2419.63"
type input "2419.63"
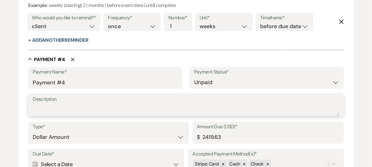
click at [121, 104] on textarea "Description" at bounding box center [186, 110] width 306 height 12
type textarea "M260703"
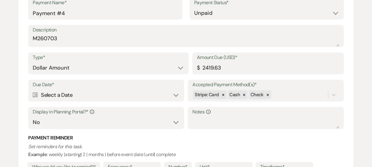
scroll to position [849, 0]
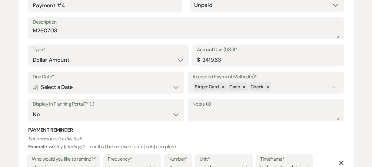
click at [100, 87] on div "Calendar Select a Date Expand" at bounding box center [106, 87] width 146 height 12
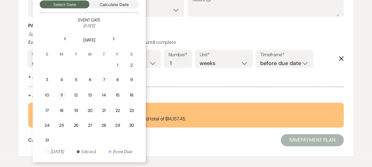
scroll to position [951, 0]
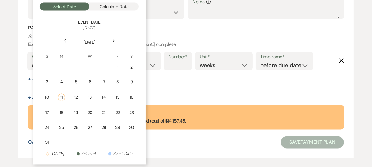
click at [114, 39] on icon "Next" at bounding box center [113, 41] width 3 height 4
click at [118, 94] on div "14" at bounding box center [117, 97] width 5 height 6
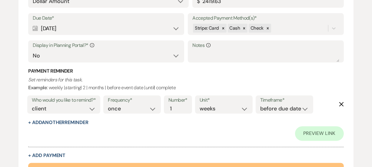
scroll to position [995, 0]
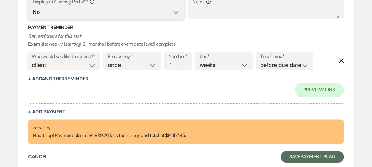
click at [75, 13] on select "Yes No" at bounding box center [106, 12] width 146 height 12
select select "true"
click at [33, 6] on select "Yes No" at bounding box center [106, 12] width 146 height 12
click at [57, 112] on button "+ Add Payment" at bounding box center [46, 112] width 37 height 5
select select "2"
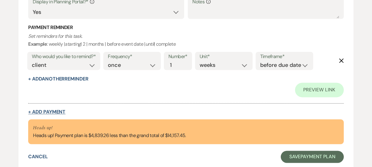
select select "flat"
select select "false"
select select "client"
select select "weeks"
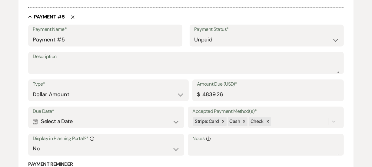
scroll to position [1038, 0]
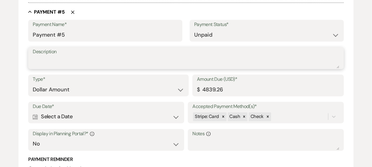
click at [285, 57] on textarea "Description" at bounding box center [186, 62] width 306 height 12
type textarea "M260703"
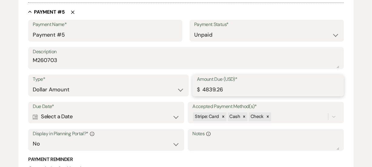
drag, startPoint x: 260, startPoint y: 88, endPoint x: 150, endPoint y: 86, distance: 109.8
click at [150, 86] on div "Type* Dollar Amount Percentage of Grand Total Amount Due (USD)* $ 4839.26" at bounding box center [185, 87] width 315 height 27
paste input "2419.63"
type input "2419.63"
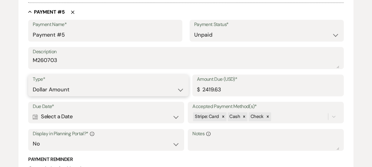
click at [150, 86] on select "Dollar Amount Percentage of Grand Total" at bounding box center [108, 90] width 151 height 12
click at [99, 121] on div "Calendar Select a Date Expand" at bounding box center [106, 117] width 146 height 12
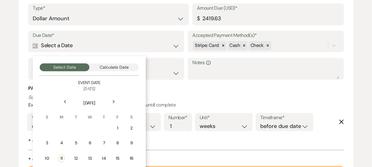
scroll to position [1115, 0]
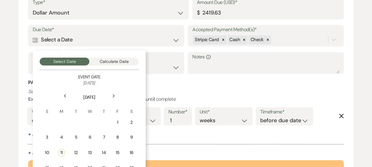
click at [113, 95] on icon "Next" at bounding box center [113, 96] width 3 height 4
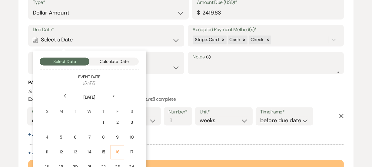
click at [117, 153] on div "16" at bounding box center [117, 152] width 6 height 6
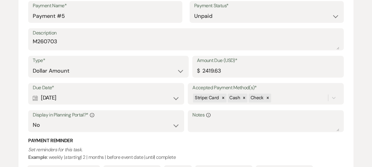
scroll to position [1173, 0]
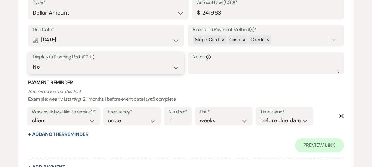
click at [169, 66] on select "Yes No" at bounding box center [106, 67] width 146 height 12
select select "true"
click at [33, 61] on select "Yes No" at bounding box center [106, 67] width 146 height 12
click at [51, 165] on button "+ Add Payment" at bounding box center [46, 167] width 37 height 5
select select "2"
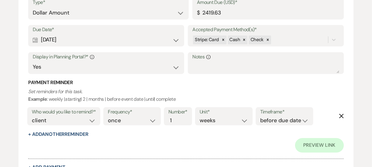
select select "flat"
select select "false"
select select "client"
select select "weeks"
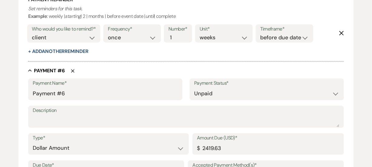
scroll to position [1236, 0]
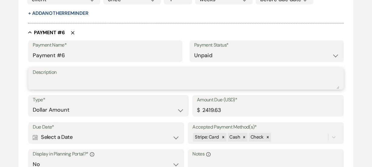
click at [127, 82] on textarea "Description" at bounding box center [186, 83] width 306 height 12
type textarea "M260703"
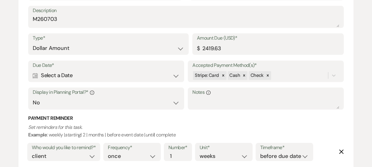
scroll to position [1301, 0]
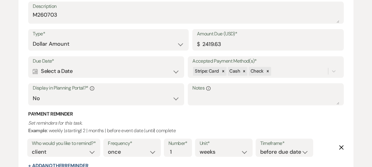
click at [100, 69] on div "Calendar Select a Date Expand" at bounding box center [106, 71] width 146 height 12
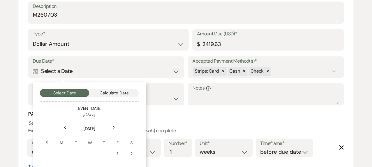
click at [115, 124] on div "Next" at bounding box center [114, 128] width 10 height 10
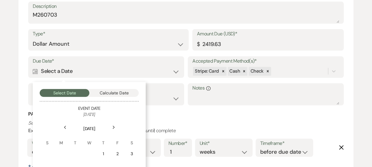
click at [115, 124] on div "Next" at bounding box center [114, 128] width 10 height 10
click at [116, 151] on div "6" at bounding box center [117, 154] width 6 height 6
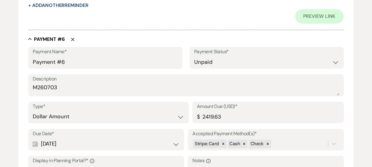
scroll to position [1374, 0]
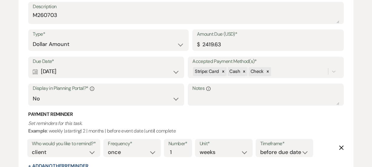
click at [46, 99] on select "Yes No" at bounding box center [106, 99] width 146 height 12
select select "true"
click at [33, 93] on select "Yes No" at bounding box center [106, 99] width 146 height 12
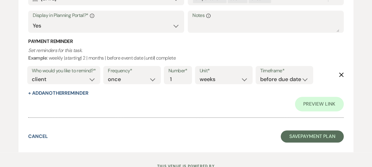
scroll to position [1469, 0]
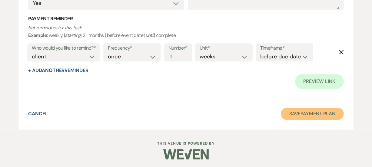
click at [301, 114] on button "Save Payment Plan" at bounding box center [311, 114] width 63 height 12
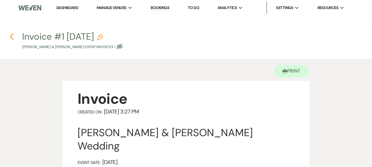
click at [11, 36] on use "button" at bounding box center [12, 36] width 4 height 7
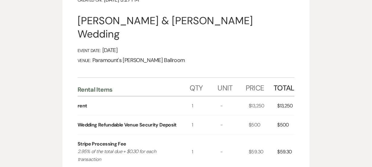
select select "5"
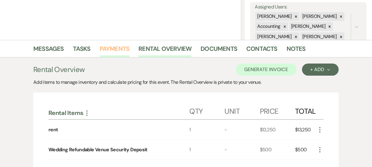
click at [119, 51] on link "Payments" at bounding box center [115, 50] width 30 height 13
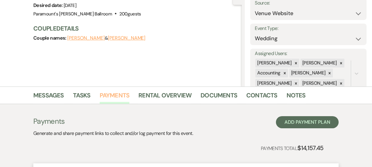
scroll to position [112, 0]
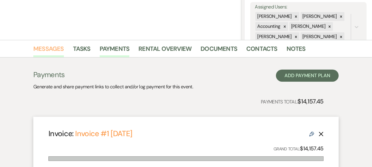
click at [52, 51] on link "Messages" at bounding box center [48, 50] width 31 height 13
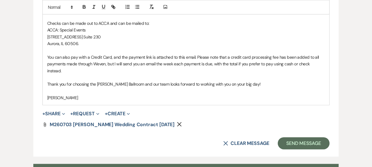
scroll to position [469, 0]
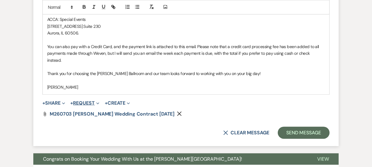
click at [82, 101] on button "+ Request Expand" at bounding box center [84, 103] width 29 height 5
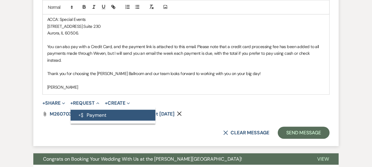
click at [89, 110] on button "Generate Payment Payment" at bounding box center [112, 115] width 85 height 11
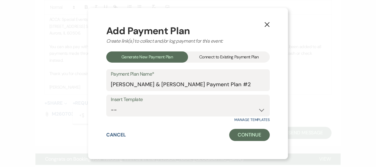
click at [208, 61] on div "Connect to Existing Payment Plan" at bounding box center [229, 56] width 82 height 11
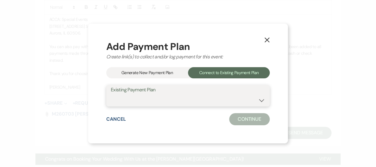
click at [182, 101] on select "[PERSON_NAME] & [PERSON_NAME] Payment Plan #1" at bounding box center [188, 100] width 154 height 12
select select "24597"
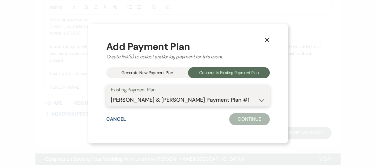
click at [111, 94] on select "[PERSON_NAME] & [PERSON_NAME] Payment Plan #1" at bounding box center [188, 100] width 154 height 12
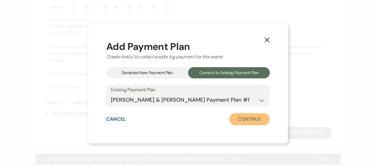
click at [254, 114] on button "Continue" at bounding box center [249, 119] width 41 height 12
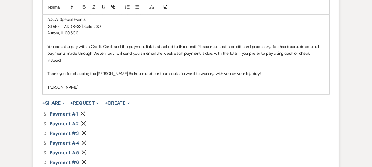
click at [82, 121] on icon "Remove" at bounding box center [83, 123] width 5 height 5
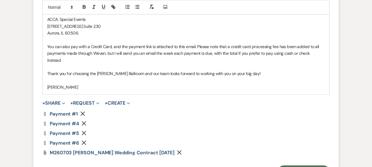
click at [82, 121] on icon "Remove" at bounding box center [83, 123] width 5 height 5
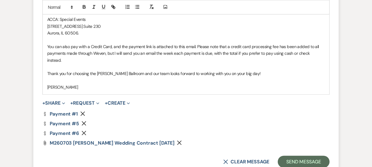
click at [82, 121] on icon "Remove" at bounding box center [83, 123] width 5 height 5
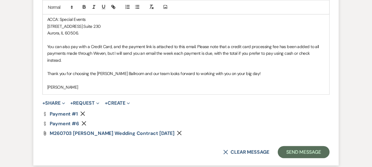
click at [82, 121] on icon "Remove" at bounding box center [83, 123] width 5 height 5
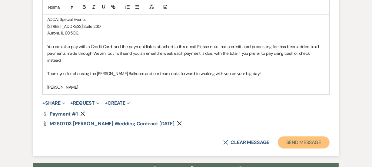
click at [300, 139] on button "Send Message" at bounding box center [303, 142] width 52 height 12
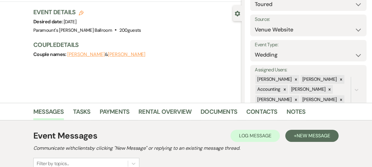
scroll to position [46, 0]
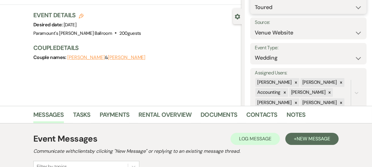
click at [326, 10] on select "Inquiry Follow Up Tour Requested Tour Confirmed Toured Proposal Sent Booked Lost" at bounding box center [307, 8] width 107 height 12
select select "6"
click at [254, 2] on select "Inquiry Follow Up Tour Requested Tour Confirmed Toured Proposal Sent Booked Lost" at bounding box center [307, 8] width 107 height 12
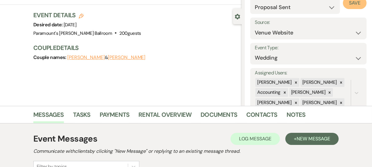
click at [353, 6] on button "Save" at bounding box center [354, 3] width 24 height 12
click at [198, 46] on h3 "Couple Details" at bounding box center [134, 48] width 202 height 8
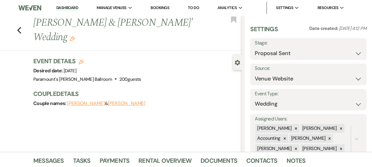
scroll to position [0, 0]
click at [21, 29] on icon "Previous" at bounding box center [19, 30] width 5 height 7
select select "5"
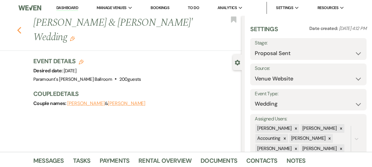
select select "5"
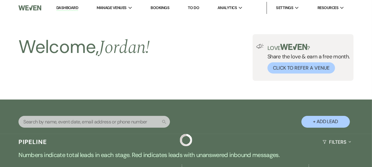
scroll to position [315, 0]
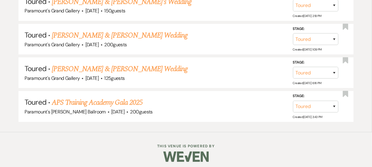
click at [0, 57] on div "Toured ↑↓ Sort By Date Created Expand Send Mass Message Unanswered (0) Bookmark…" at bounding box center [186, 25] width 372 height 216
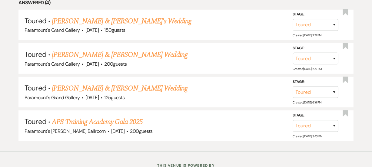
scroll to position [304, 0]
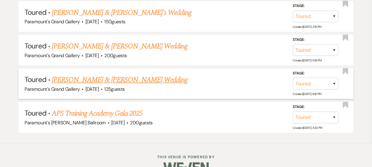
click at [108, 75] on link "[PERSON_NAME] & [PERSON_NAME] Wedding" at bounding box center [120, 79] width 136 height 11
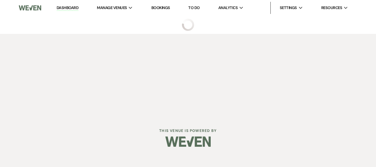
select select "5"
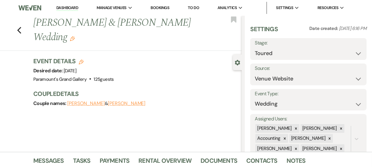
click at [171, 107] on div "Couple names: [PERSON_NAME] & [PERSON_NAME]" at bounding box center [134, 103] width 202 height 8
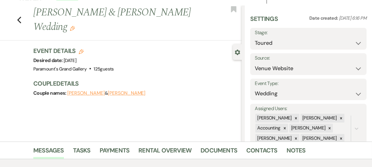
scroll to position [11, 0]
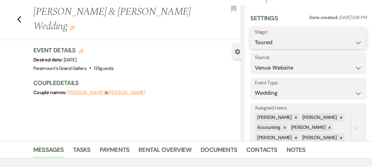
click at [312, 45] on select "Inquiry Follow Up Tour Requested Tour Confirmed Toured Proposal Sent Booked Lost" at bounding box center [307, 43] width 107 height 12
select select "6"
click at [254, 37] on select "Inquiry Follow Up Tour Requested Tour Confirmed Toured Proposal Sent Booked Lost" at bounding box center [307, 43] width 107 height 12
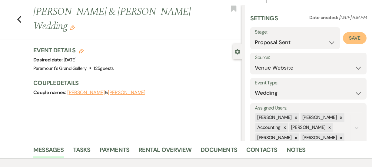
click at [348, 36] on button "Save" at bounding box center [354, 38] width 24 height 12
click at [191, 100] on div "Event Details Edit Desired date: [DATE] Venue: [GEOGRAPHIC_DATA] . 125 guests V…" at bounding box center [137, 74] width 208 height 57
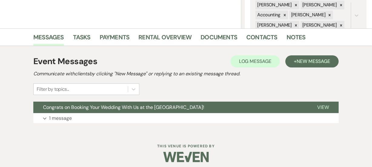
scroll to position [127, 0]
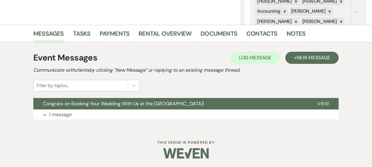
click at [130, 36] on li "Payments" at bounding box center [119, 35] width 39 height 15
click at [120, 33] on link "Payments" at bounding box center [115, 35] width 30 height 13
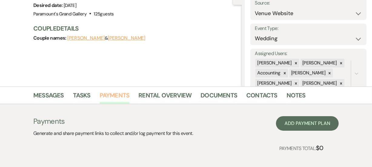
scroll to position [96, 0]
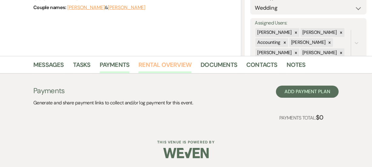
click at [178, 68] on link "Rental Overview" at bounding box center [164, 66] width 53 height 13
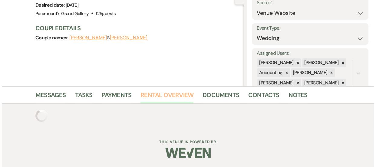
scroll to position [96, 0]
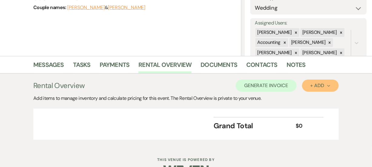
click at [318, 87] on div "+ Add Next" at bounding box center [320, 85] width 20 height 5
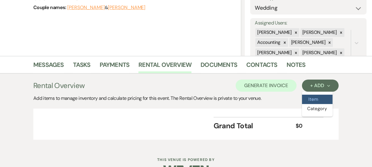
click at [304, 102] on button "Item" at bounding box center [317, 99] width 31 height 9
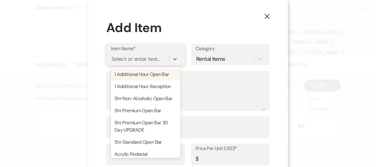
click at [157, 58] on div "Select or enter text..." at bounding box center [135, 59] width 49 height 8
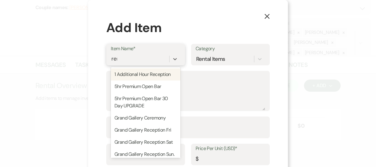
type input "rent"
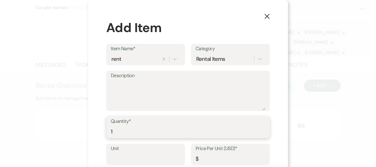
type input "1"
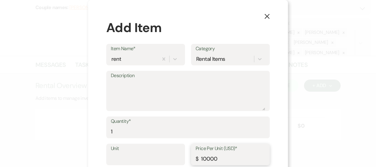
scroll to position [34, 0]
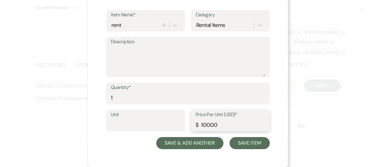
type input "10000"
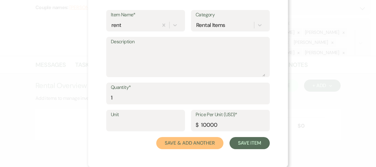
click at [197, 146] on button "Save & Add Another" at bounding box center [189, 143] width 67 height 12
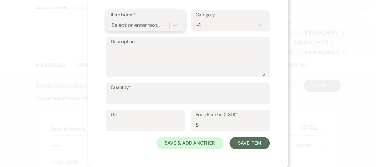
click at [156, 28] on div "Select or enter text..." at bounding box center [135, 25] width 49 height 8
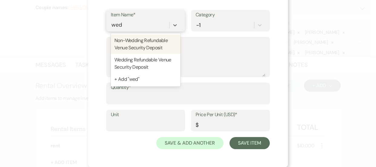
type input "wedd"
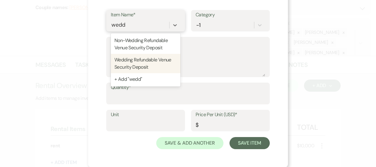
click at [149, 60] on div "Wedding Refundable Venue Security Deposit" at bounding box center [146, 63] width 70 height 19
type input "500"
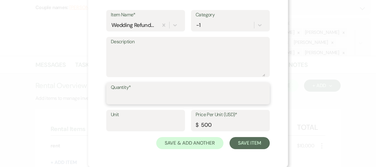
click at [149, 101] on input "Quantity*" at bounding box center [188, 98] width 154 height 12
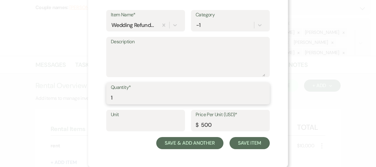
type input "1"
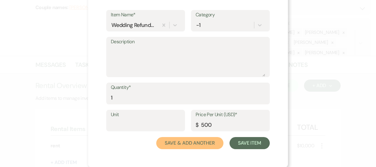
click at [200, 139] on button "Save & Add Another" at bounding box center [189, 143] width 67 height 12
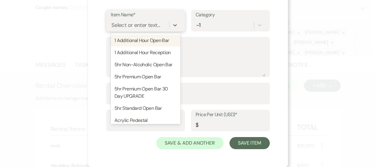
click at [154, 20] on div "Select or enter text..." at bounding box center [140, 25] width 58 height 11
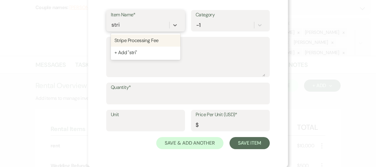
type input "strip"
type textarea "2.95% of the total due + $0.30 for each transaction"
type input "0"
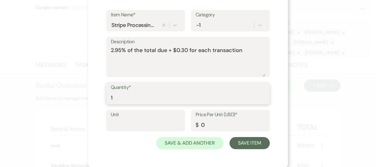
type input "1"
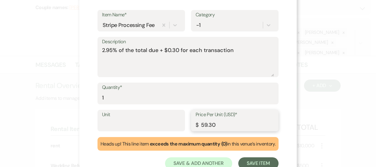
type input "59.30"
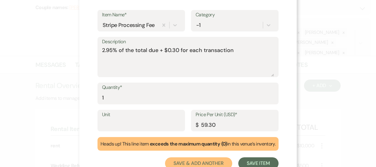
scroll to position [36, 0]
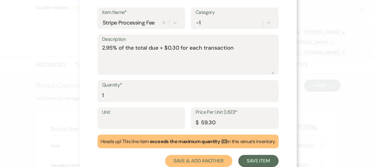
click at [188, 157] on button "Save & Add Another" at bounding box center [198, 161] width 67 height 12
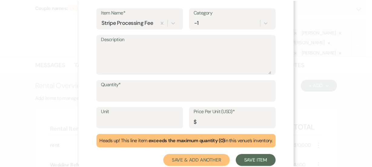
scroll to position [34, 0]
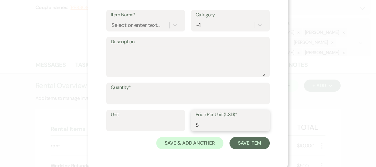
click at [207, 125] on input "Price Per Unit (USD)*" at bounding box center [230, 125] width 70 height 12
click at [123, 23] on div "Select or enter text..." at bounding box center [135, 25] width 49 height 8
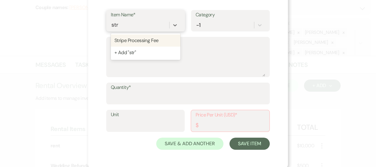
type input "strip"
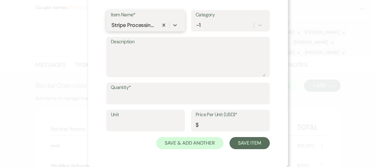
type textarea "2.95% of the total due + $0.30 for each transaction"
type input "0"
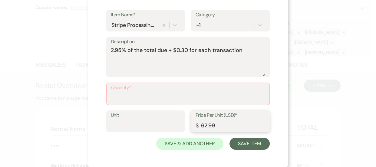
type input "62.99"
click at [192, 100] on input "Quantity*" at bounding box center [188, 98] width 154 height 12
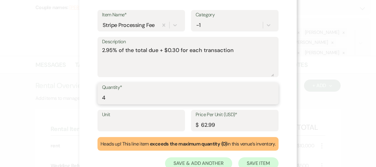
type input "4"
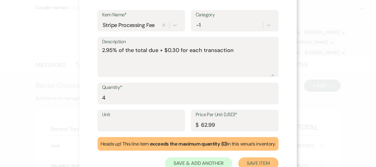
click at [245, 160] on button "Save Item" at bounding box center [258, 163] width 40 height 12
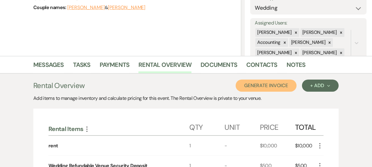
click at [279, 87] on button "Generate Invoice" at bounding box center [265, 86] width 61 height 12
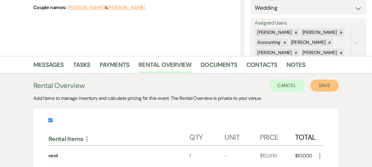
click at [314, 84] on button "Save" at bounding box center [324, 86] width 28 height 12
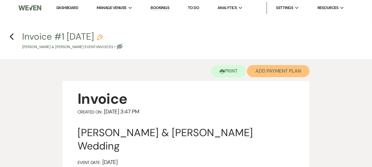
click at [264, 69] on button "Add Payment Plan" at bounding box center [278, 71] width 63 height 12
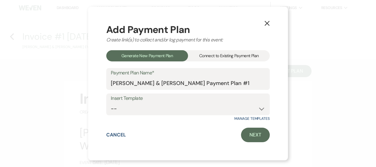
click at [227, 49] on div "Add Payment Plan Create link(s) to collect and/or log payment for this event: G…" at bounding box center [187, 83] width 163 height 117
click at [204, 110] on select "-- Grand Gallery Wedding Payment Schedule" at bounding box center [188, 109] width 154 height 12
select select "414"
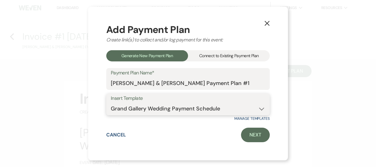
click at [111, 103] on select "-- Grand Gallery Wedding Payment Schedule" at bounding box center [188, 109] width 154 height 12
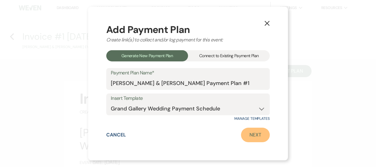
click at [258, 133] on link "Next" at bounding box center [255, 135] width 29 height 15
select select "27223"
select select "2"
select select "flat"
select select "true"
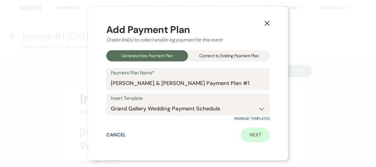
select select "client"
select select "weeks"
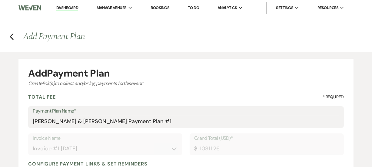
click at [43, 68] on div "Add Payment Plan" at bounding box center [185, 73] width 315 height 10
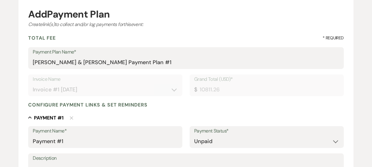
scroll to position [110, 0]
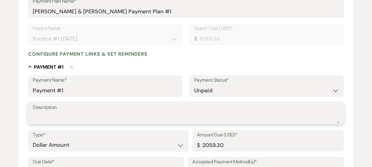
click at [65, 112] on textarea "Description" at bounding box center [186, 118] width 306 height 12
type textarea "L260424"
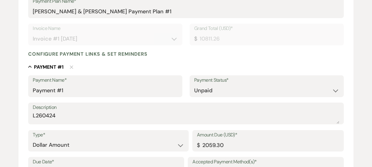
click at [16, 113] on div "Add Payment Plan Create link(s) to collect and/or log payments for this event: …" at bounding box center [186, 151] width 372 height 418
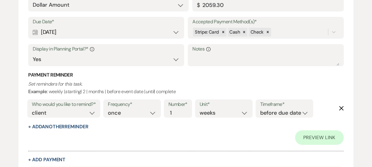
scroll to position [253, 0]
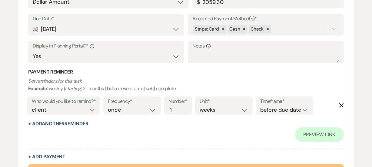
click at [176, 27] on div "Calendar [DATE] Expand" at bounding box center [106, 29] width 146 height 12
select select "week"
select select "afterTodaysDate"
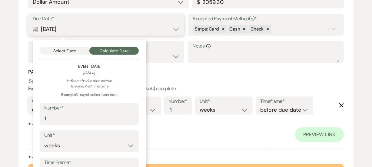
click at [74, 51] on button "Select Date" at bounding box center [65, 51] width 50 height 8
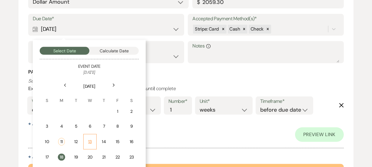
click at [92, 143] on div "13" at bounding box center [89, 142] width 5 height 6
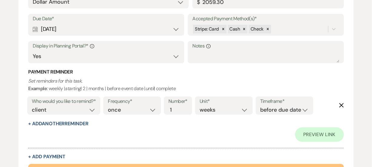
click at [203, 133] on div "Preview Link" at bounding box center [185, 134] width 315 height 15
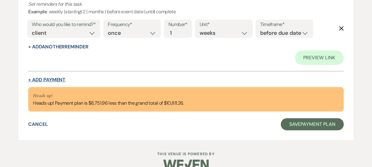
click at [49, 79] on button "+ Add Payment" at bounding box center [46, 79] width 37 height 5
select select "2"
select select "flat"
select select "false"
select select "client"
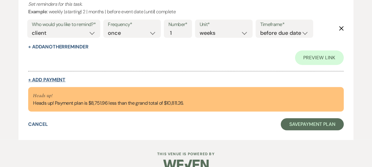
select select "weeks"
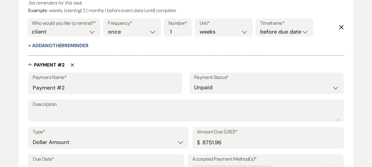
scroll to position [329, 0]
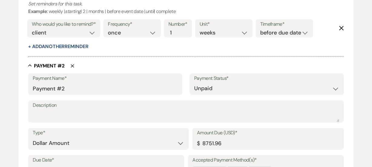
click at [142, 43] on div "Payment Reminder Set reminders for this task. Example : weekly | starting | 2 |…" at bounding box center [185, 21] width 315 height 58
drag, startPoint x: 230, startPoint y: 145, endPoint x: 159, endPoint y: 133, distance: 72.6
click at [159, 133] on div "Type* Dollar Amount Percentage of Grand Total Amount Due (USD)* $ 8751.96" at bounding box center [185, 141] width 315 height 27
drag, startPoint x: 229, startPoint y: 141, endPoint x: 177, endPoint y: 139, distance: 52.7
click at [177, 139] on div "Type* Dollar Amount Percentage of Grand Total Amount Due (USD)* $ 2187.99" at bounding box center [185, 141] width 315 height 27
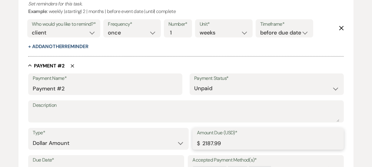
type input "2187.99"
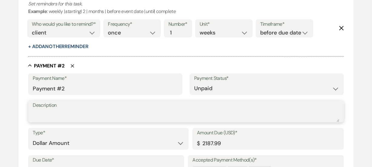
click at [104, 120] on textarea "Description" at bounding box center [186, 116] width 306 height 12
type textarea "L260424"
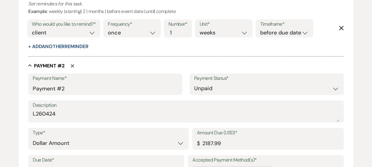
click at [12, 103] on div "Add Payment Plan Create link(s) to collect and/or log payments for this event: …" at bounding box center [186, 33] width 372 height 620
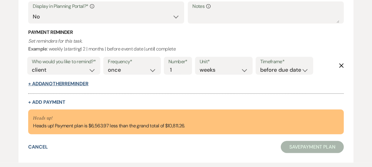
scroll to position [538, 0]
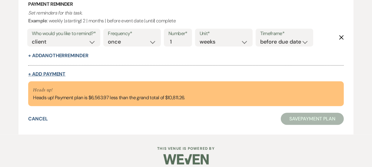
click at [51, 72] on button "+ Add Payment" at bounding box center [46, 74] width 37 height 5
select select "2"
select select "flat"
select select "false"
select select "client"
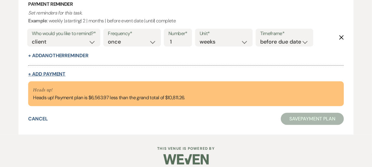
select select "weeks"
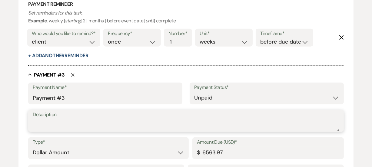
click at [95, 126] on textarea "Description" at bounding box center [186, 125] width 306 height 12
type textarea "L260424"
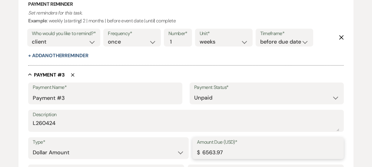
drag, startPoint x: 245, startPoint y: 155, endPoint x: 134, endPoint y: 142, distance: 111.4
click at [134, 142] on div "Type* Dollar Amount Percentage of Grand Total Amount Due (USD)* $ 6563.97" at bounding box center [185, 150] width 315 height 27
paste input "2187.99"
type input "2187.99"
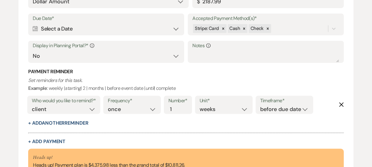
scroll to position [692, 0]
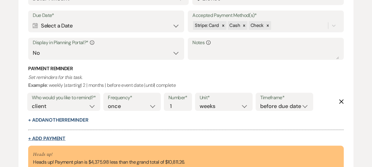
click at [51, 136] on button "+ Add Payment" at bounding box center [46, 138] width 37 height 5
select select "2"
select select "flat"
select select "false"
select select "client"
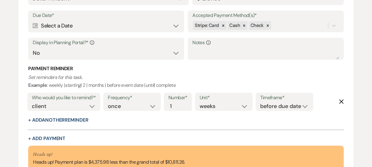
select select "weeks"
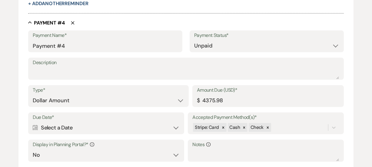
scroll to position [813, 0]
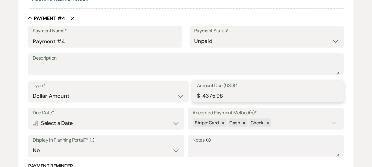
drag, startPoint x: 242, startPoint y: 95, endPoint x: 166, endPoint y: 90, distance: 76.4
click at [166, 90] on div "Type* Dollar Amount Percentage of Grand Total Amount Due (USD)* $ 4375.98" at bounding box center [185, 94] width 315 height 27
paste input "2187.99"
type input "2187.99"
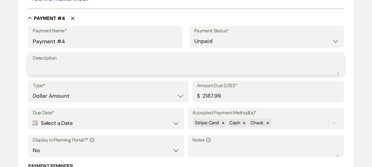
click at [130, 63] on textarea "Description" at bounding box center [186, 69] width 306 height 12
type textarea "L260424"
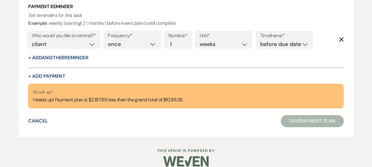
scroll to position [980, 0]
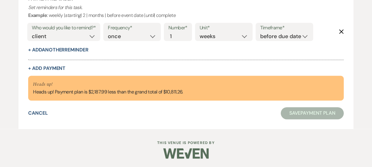
click at [54, 68] on button "+ Add Payment" at bounding box center [46, 68] width 37 height 5
select select "2"
select select "flat"
select select "false"
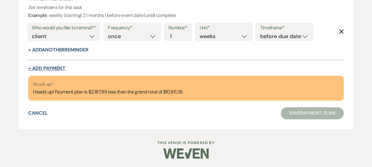
select select "client"
select select "weeks"
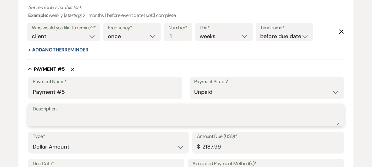
click at [42, 117] on textarea "Description" at bounding box center [186, 120] width 306 height 12
click at [135, 115] on textarea "Description" at bounding box center [186, 120] width 306 height 12
type textarea "L260424"
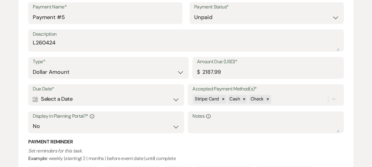
scroll to position [1068, 0]
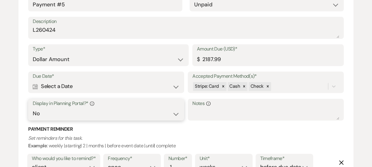
click at [66, 113] on select "Yes No" at bounding box center [106, 114] width 146 height 12
select select "true"
click at [33, 108] on select "Yes No" at bounding box center [106, 114] width 146 height 12
click at [110, 82] on div "Calendar Select a Date Expand" at bounding box center [106, 86] width 146 height 12
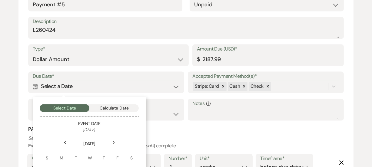
click at [112, 139] on div "Next" at bounding box center [114, 143] width 10 height 10
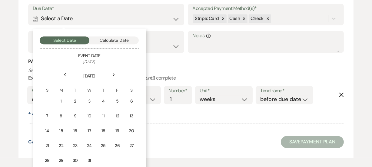
scroll to position [1164, 0]
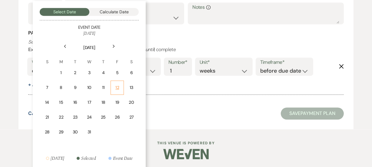
click at [120, 88] on td "12" at bounding box center [116, 87] width 13 height 14
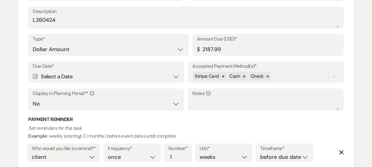
scroll to position [856, 0]
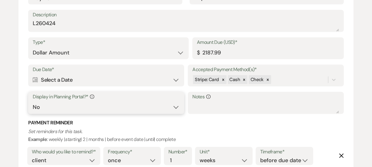
click at [67, 106] on select "Yes No" at bounding box center [106, 107] width 146 height 12
select select "true"
click at [33, 101] on select "Yes No" at bounding box center [106, 107] width 146 height 12
click at [103, 82] on div "Calendar Select a Date Expand" at bounding box center [106, 80] width 146 height 12
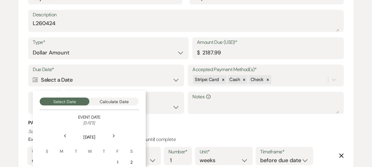
click at [116, 133] on div "Next" at bounding box center [114, 136] width 10 height 10
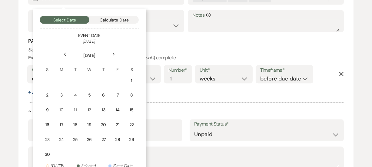
scroll to position [942, 0]
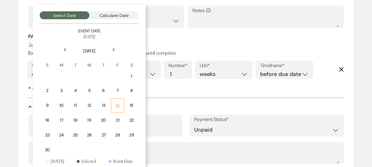
click at [120, 104] on div "14" at bounding box center [117, 106] width 5 height 6
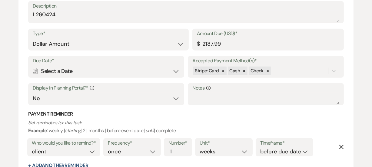
scroll to position [645, 0]
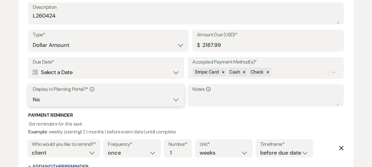
click at [57, 98] on select "Yes No" at bounding box center [106, 100] width 146 height 12
select select "true"
click at [33, 94] on select "Yes No" at bounding box center [106, 100] width 146 height 12
click at [87, 68] on div "Calendar Select a Date Expand" at bounding box center [106, 73] width 146 height 12
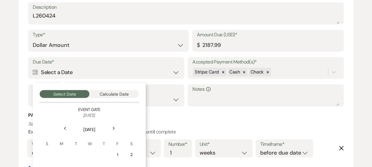
click at [111, 124] on div "Next" at bounding box center [114, 129] width 10 height 10
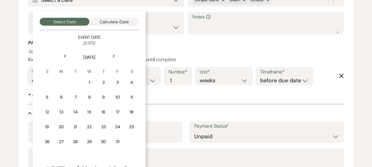
scroll to position [720, 0]
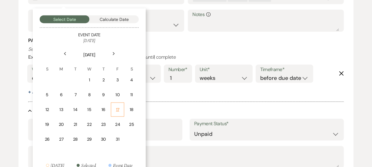
click at [119, 109] on div "17" at bounding box center [117, 109] width 5 height 6
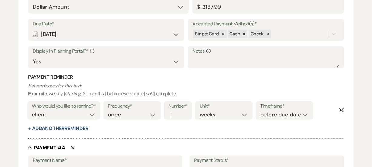
scroll to position [676, 0]
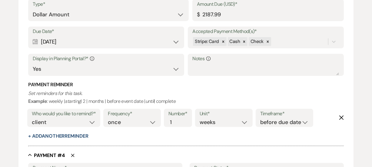
click at [83, 41] on div "Calendar [DATE] Expand" at bounding box center [106, 42] width 146 height 12
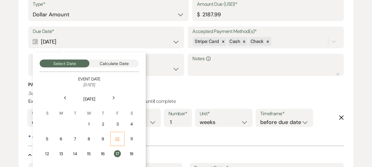
click at [116, 137] on div "10" at bounding box center [117, 139] width 6 height 6
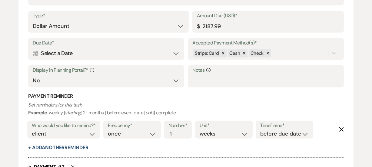
scroll to position [434, 0]
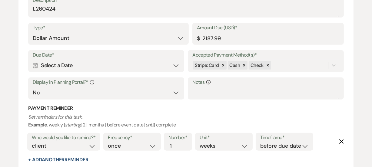
click at [81, 62] on div "Calendar Select a Date Expand" at bounding box center [106, 66] width 146 height 12
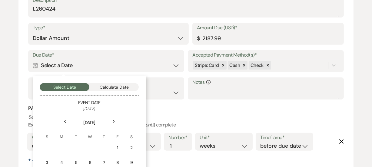
click at [114, 120] on use at bounding box center [114, 121] width 2 height 3
click at [120, 165] on td "12" at bounding box center [116, 163] width 13 height 14
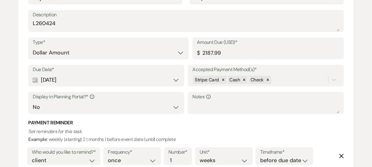
scroll to position [448, 0]
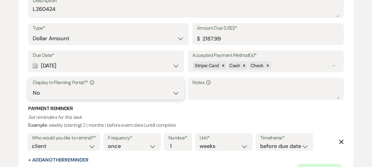
click at [114, 96] on select "Yes No" at bounding box center [106, 93] width 146 height 12
select select "true"
click at [33, 87] on select "Yes No" at bounding box center [106, 93] width 146 height 12
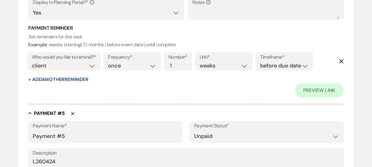
scroll to position [1237, 0]
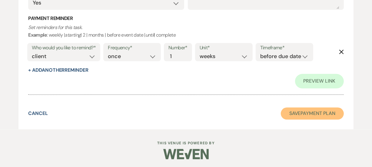
click at [302, 115] on button "Save Payment Plan" at bounding box center [311, 113] width 63 height 12
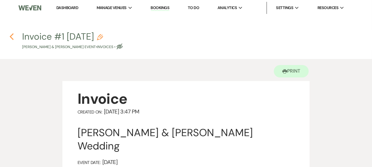
click at [11, 35] on use "button" at bounding box center [12, 36] width 4 height 7
select select "6"
select select "5"
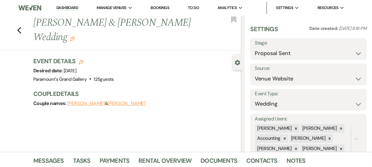
scroll to position [96, 0]
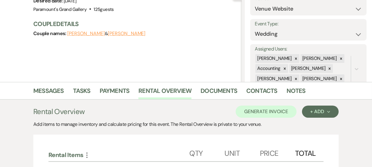
scroll to position [63, 0]
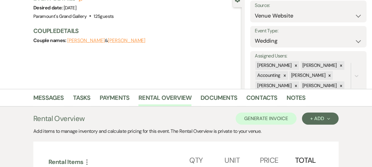
click at [98, 94] on li "Tasks" at bounding box center [86, 99] width 27 height 15
click at [110, 100] on link "Payments" at bounding box center [115, 99] width 30 height 13
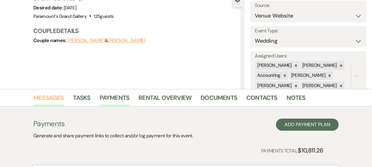
click at [53, 98] on link "Messages" at bounding box center [48, 99] width 31 height 13
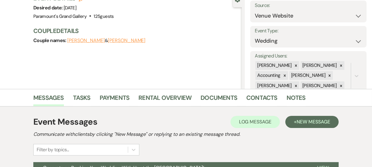
click at [18, 149] on div "Event Messages Log Log Message + New Message Communicate with clients by clicki…" at bounding box center [185, 149] width 345 height 86
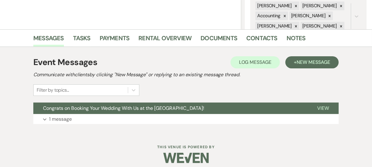
scroll to position [127, 0]
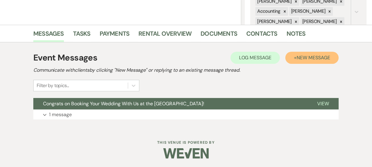
click at [323, 54] on button "+ New Message" at bounding box center [311, 58] width 53 height 12
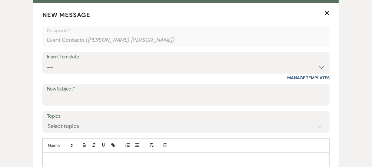
scroll to position [237, 0]
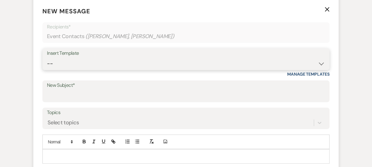
click at [189, 64] on select "-- Weven Planning Portal Introduction (Booked Events) 6 Month Consultation 9 Mo…" at bounding box center [186, 64] width 278 height 12
select select "1907"
click at [47, 58] on select "-- Weven Planning Portal Introduction (Booked Events) 6 Month Consultation 9 Mo…" at bounding box center [186, 64] width 278 height 12
type input "Wedding Contract"
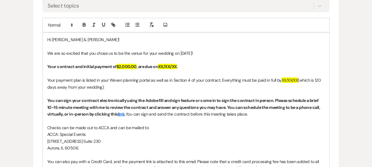
scroll to position [358, 0]
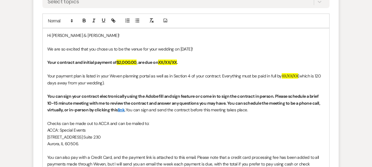
click at [178, 63] on strong "." at bounding box center [177, 62] width 1 height 5
click at [298, 75] on span "XX/XX/XX" at bounding box center [289, 75] width 16 height 5
click at [21, 78] on div "Event Messages Log Log Message + New Message Communicate with clients by clicki…" at bounding box center [185, 61] width 345 height 501
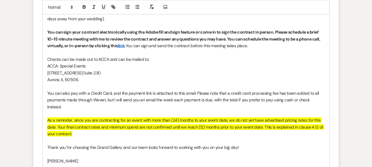
scroll to position [468, 0]
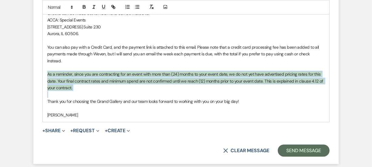
drag, startPoint x: 73, startPoint y: 80, endPoint x: 43, endPoint y: 65, distance: 33.7
click at [43, 65] on div "Hi [PERSON_NAME] & [PERSON_NAME]! We are so excited that you chose us to be the…" at bounding box center [186, 20] width 286 height 204
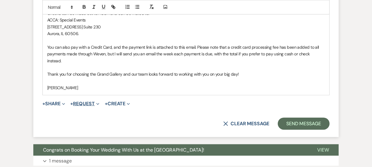
click at [88, 101] on button "+ Request Expand" at bounding box center [84, 103] width 29 height 5
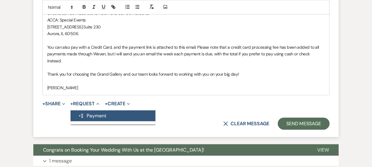
click at [91, 111] on button "Generate Payment Payment" at bounding box center [112, 115] width 85 height 11
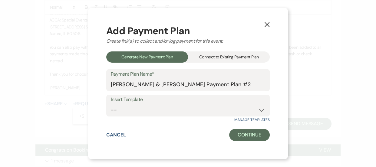
click at [221, 59] on div "Connect to Existing Payment Plan" at bounding box center [229, 56] width 82 height 11
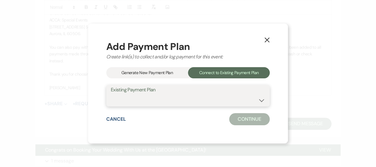
click at [194, 104] on select "[PERSON_NAME] & [PERSON_NAME] Payment Plan #1" at bounding box center [188, 100] width 154 height 12
select select "24602"
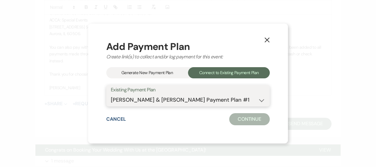
click at [111, 94] on select "[PERSON_NAME] & [PERSON_NAME] Payment Plan #1" at bounding box center [188, 100] width 154 height 12
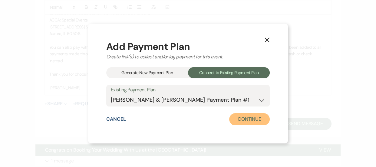
click at [252, 120] on button "Continue" at bounding box center [249, 119] width 41 height 12
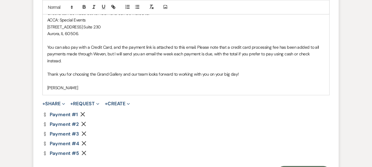
click at [82, 122] on use "button" at bounding box center [83, 124] width 5 height 5
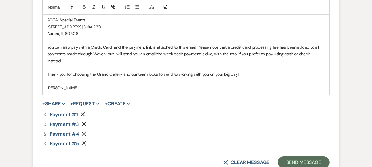
click at [82, 122] on icon "Remove" at bounding box center [83, 124] width 5 height 5
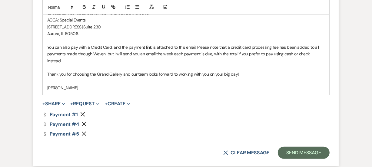
click at [82, 122] on icon "Remove" at bounding box center [83, 124] width 5 height 5
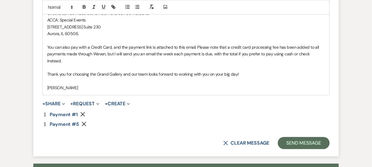
click at [82, 122] on icon "Remove" at bounding box center [83, 124] width 5 height 5
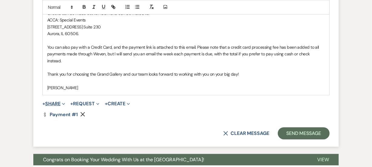
click at [57, 101] on button "+ Share Expand" at bounding box center [53, 103] width 23 height 5
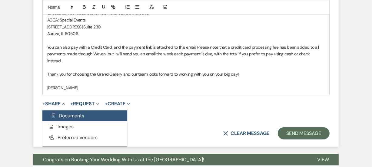
click at [67, 113] on span "Doc Upload Documents" at bounding box center [67, 116] width 34 height 6
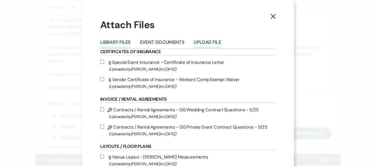
click at [215, 41] on button "Upload File" at bounding box center [207, 44] width 28 height 8
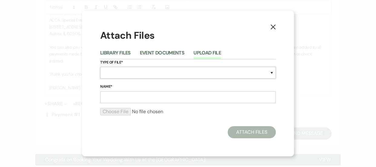
click at [153, 72] on select "Special Event Insurance Vendor Certificate of Insurance Contracts / Rental Agre…" at bounding box center [187, 73] width 175 height 12
select select "10"
click at [100, 67] on select "Special Event Insurance Vendor Certificate of Insurance Contracts / Rental Agre…" at bounding box center [187, 73] width 175 height 12
click at [213, 93] on input "Name*" at bounding box center [187, 97] width 175 height 12
paste input "L260424 [PERSON_NAME] Wedding Contract [DATE]"
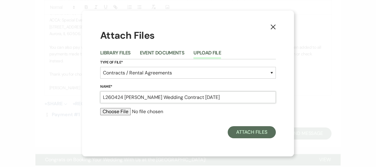
type input "L260424 [PERSON_NAME] Wedding Contract [DATE]"
click at [115, 113] on input "file" at bounding box center [187, 111] width 175 height 7
type input "C:\fakepath\L260424 [PERSON_NAME] Wedding Contract [DATE].pdf"
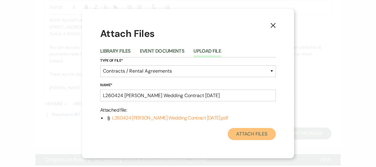
click at [254, 139] on button "Attach Files" at bounding box center [252, 134] width 48 height 12
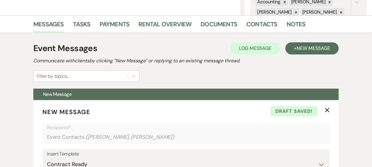
scroll to position [135, 0]
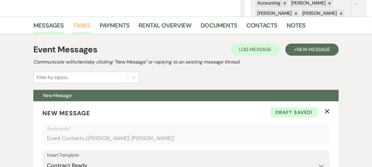
click at [81, 26] on link "Tasks" at bounding box center [82, 27] width 18 height 13
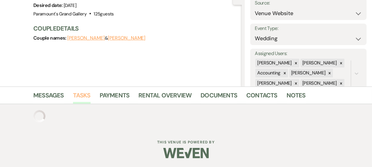
scroll to position [135, 0]
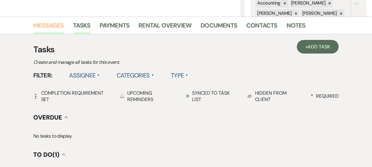
click at [51, 29] on link "Messages" at bounding box center [48, 27] width 31 height 13
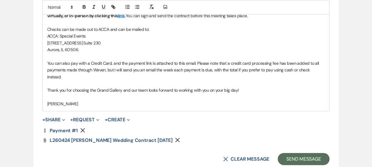
scroll to position [474, 0]
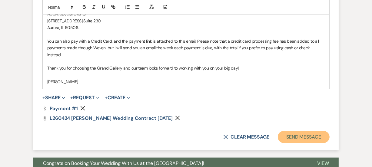
click at [313, 132] on button "Send Message" at bounding box center [303, 137] width 52 height 12
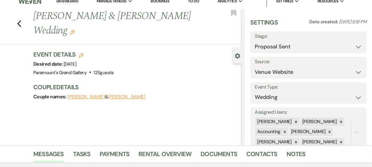
scroll to position [0, 0]
